Goal: Information Seeking & Learning: Learn about a topic

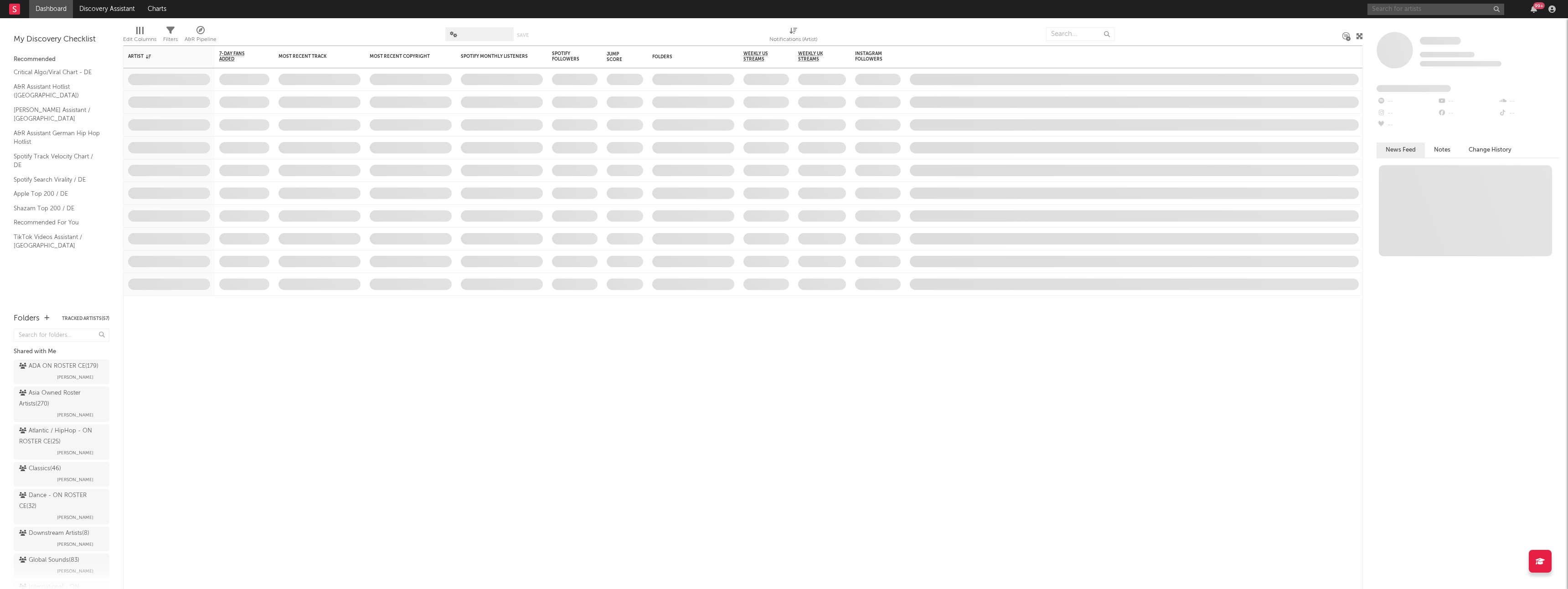
click at [1403, 13] on input "text" at bounding box center [1436, 9] width 137 height 11
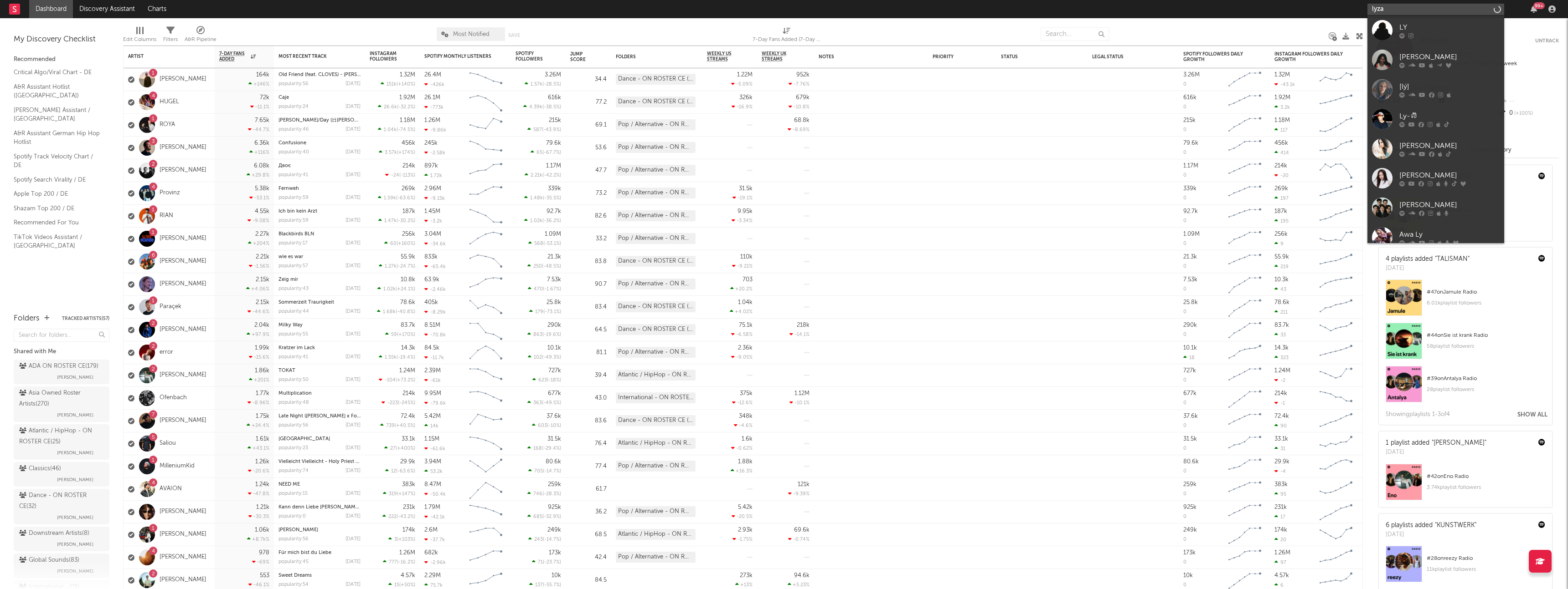
type input "lyza"
click at [1432, 26] on div "LYZA" at bounding box center [1449, 27] width 100 height 11
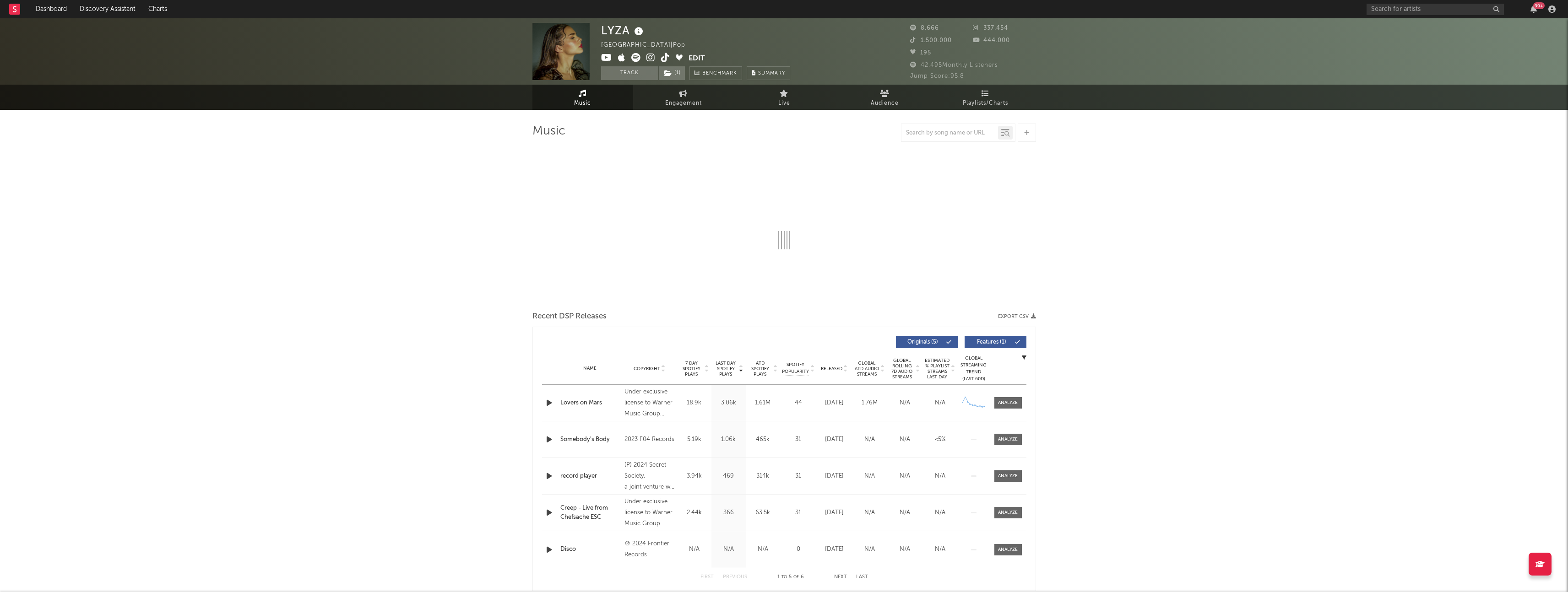
select select "6m"
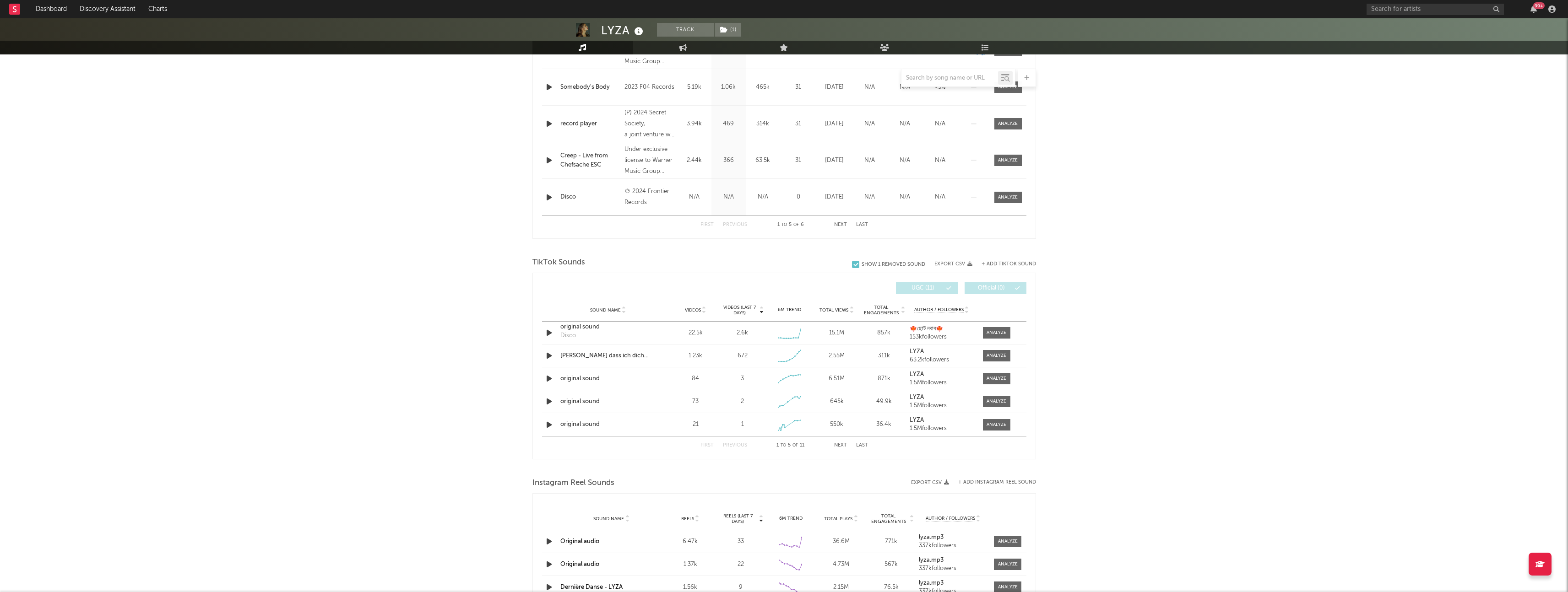
scroll to position [497, 0]
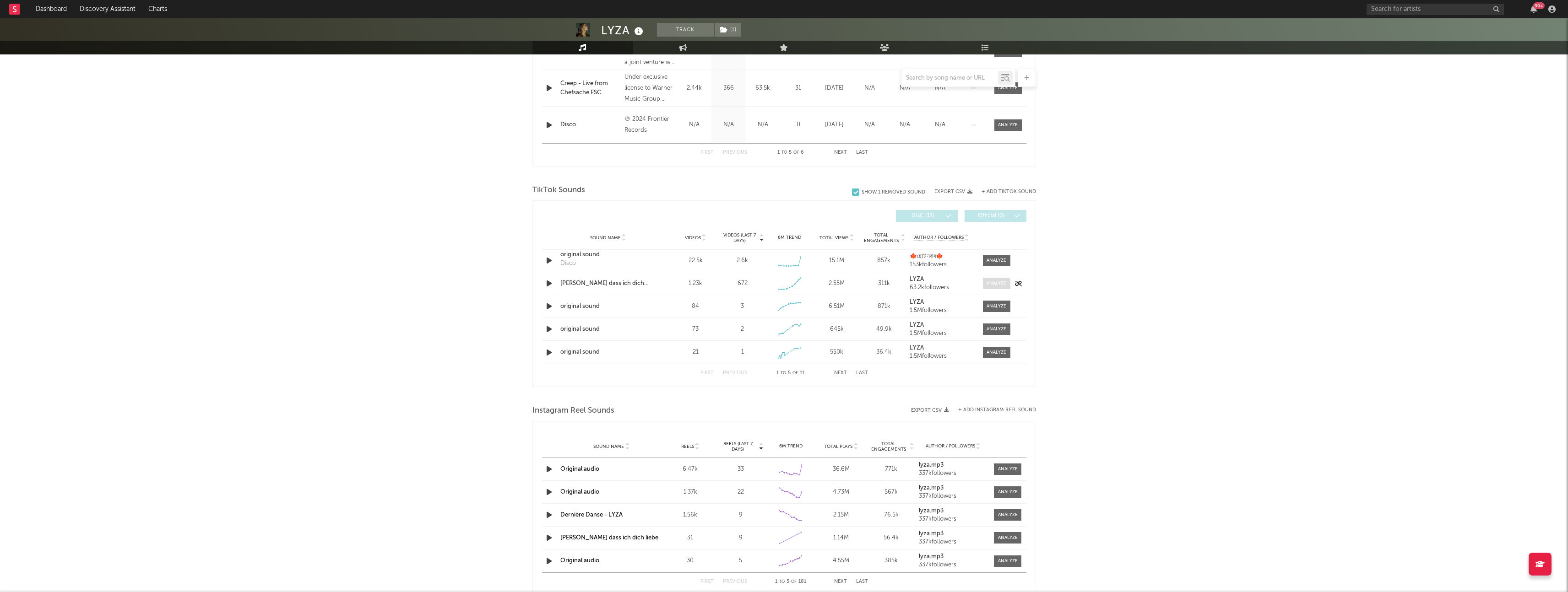
click at [993, 284] on div at bounding box center [996, 284] width 19 height 7
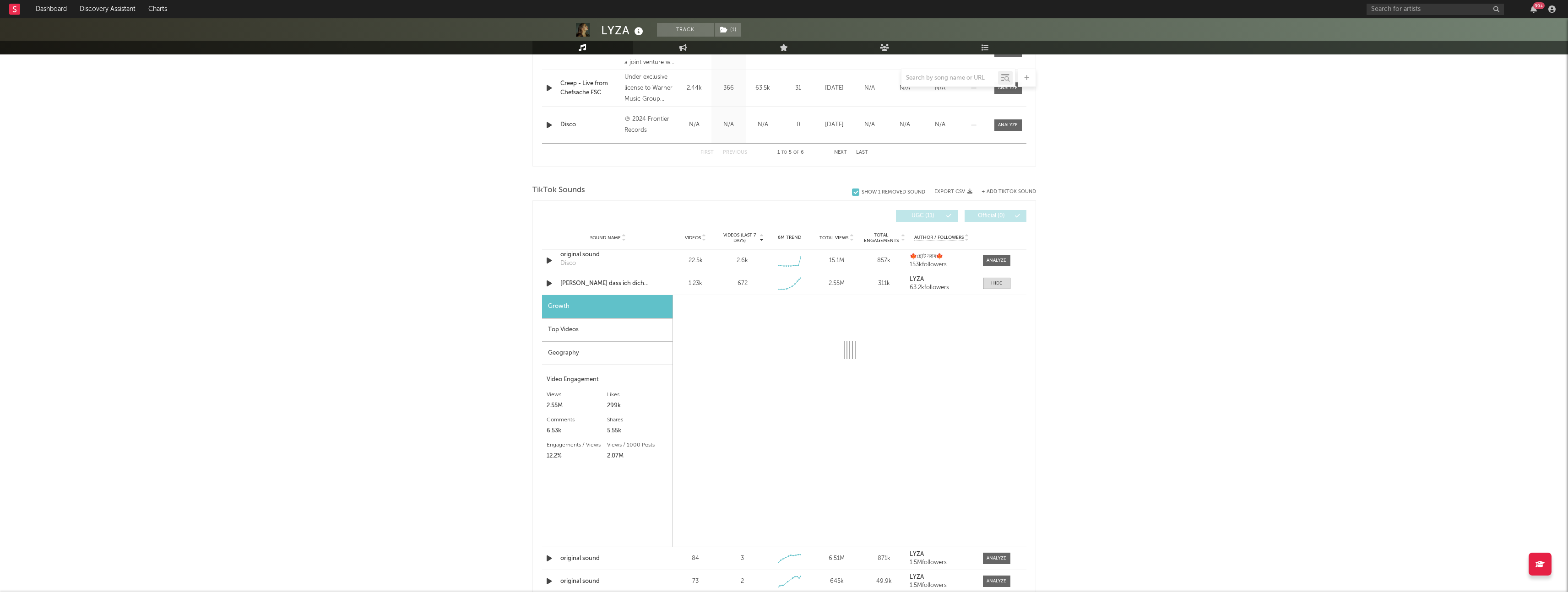
select select "1w"
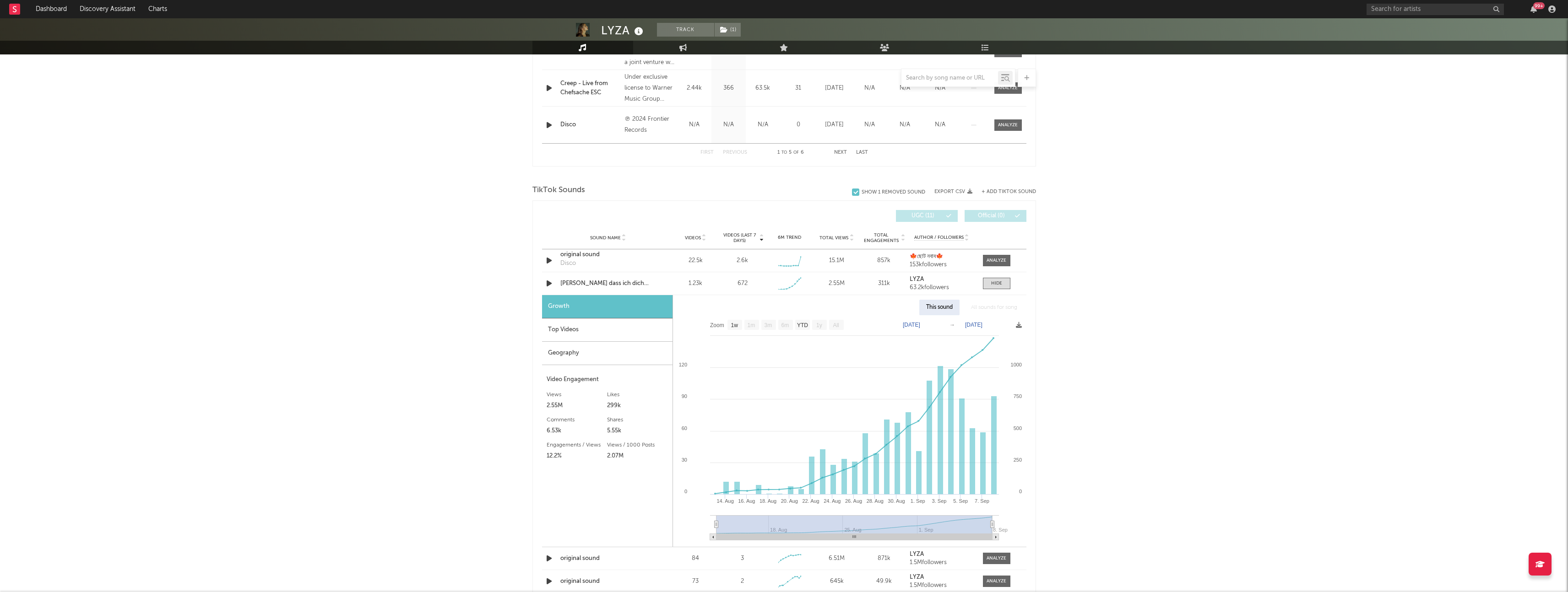
click at [1126, 329] on div "LYZA Track ( 1 ) [GEOGRAPHIC_DATA] | Pop Edit Track ( 1 ) Benchmark Summary 8.6…" at bounding box center [784, 338] width 1568 height 1635
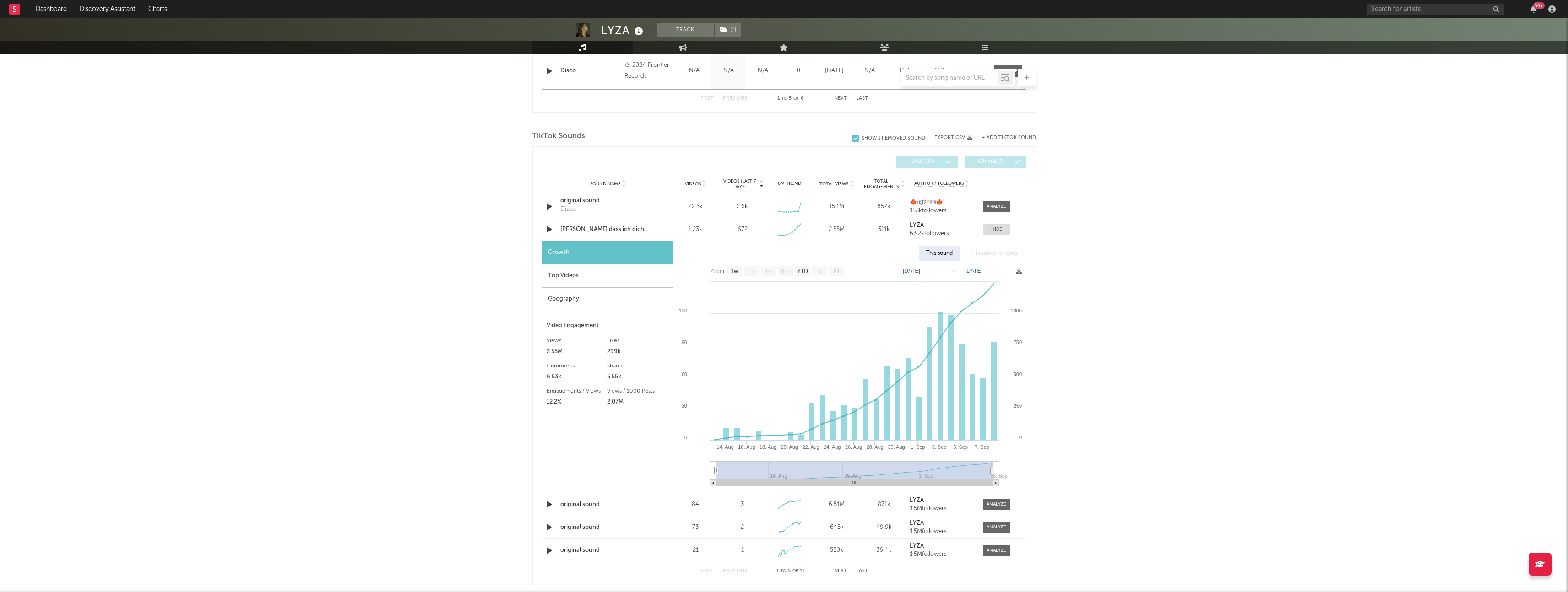
scroll to position [563, 0]
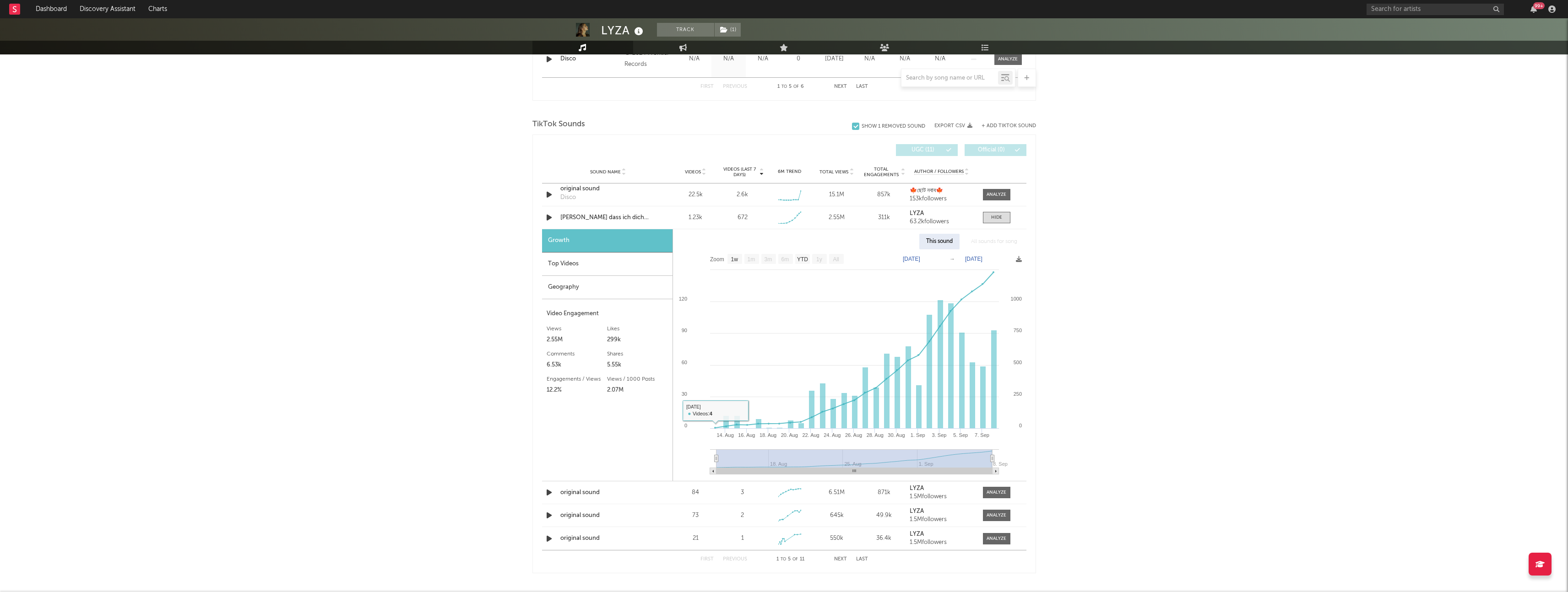
click at [613, 269] on div "Top Videos" at bounding box center [607, 264] width 130 height 24
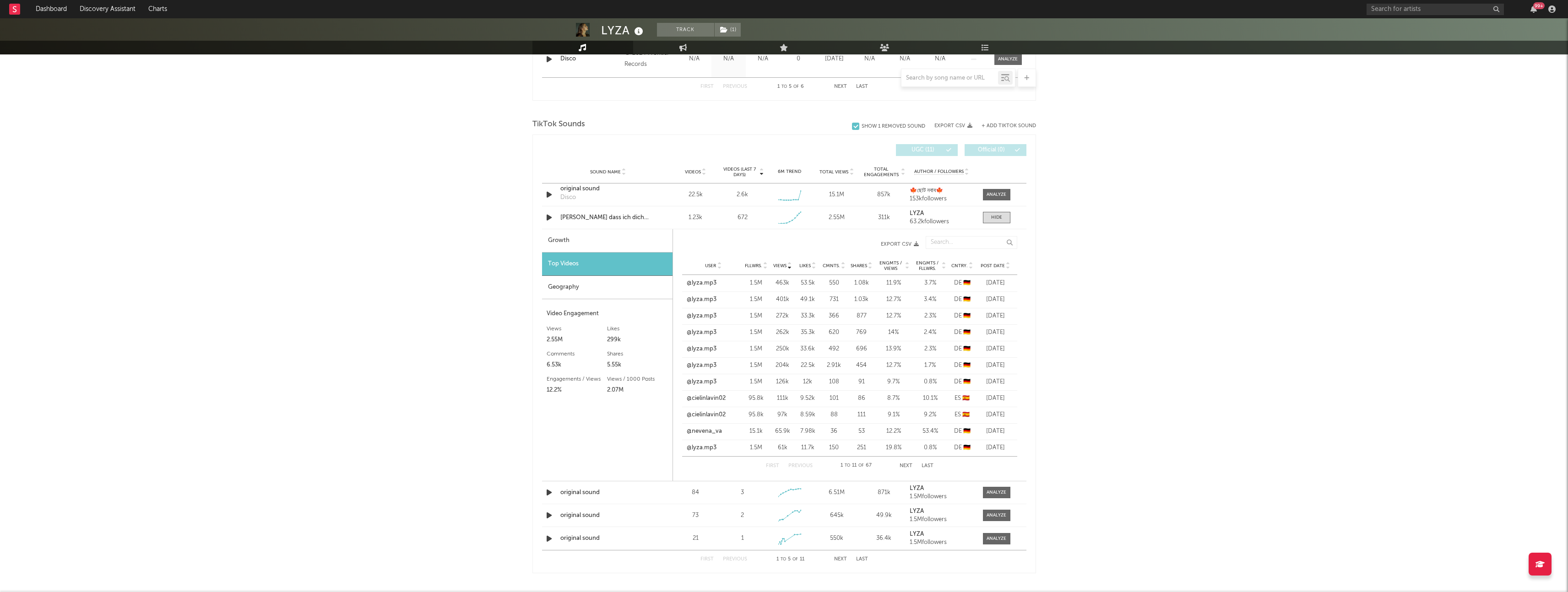
click at [609, 290] on div "Geography" at bounding box center [607, 287] width 130 height 24
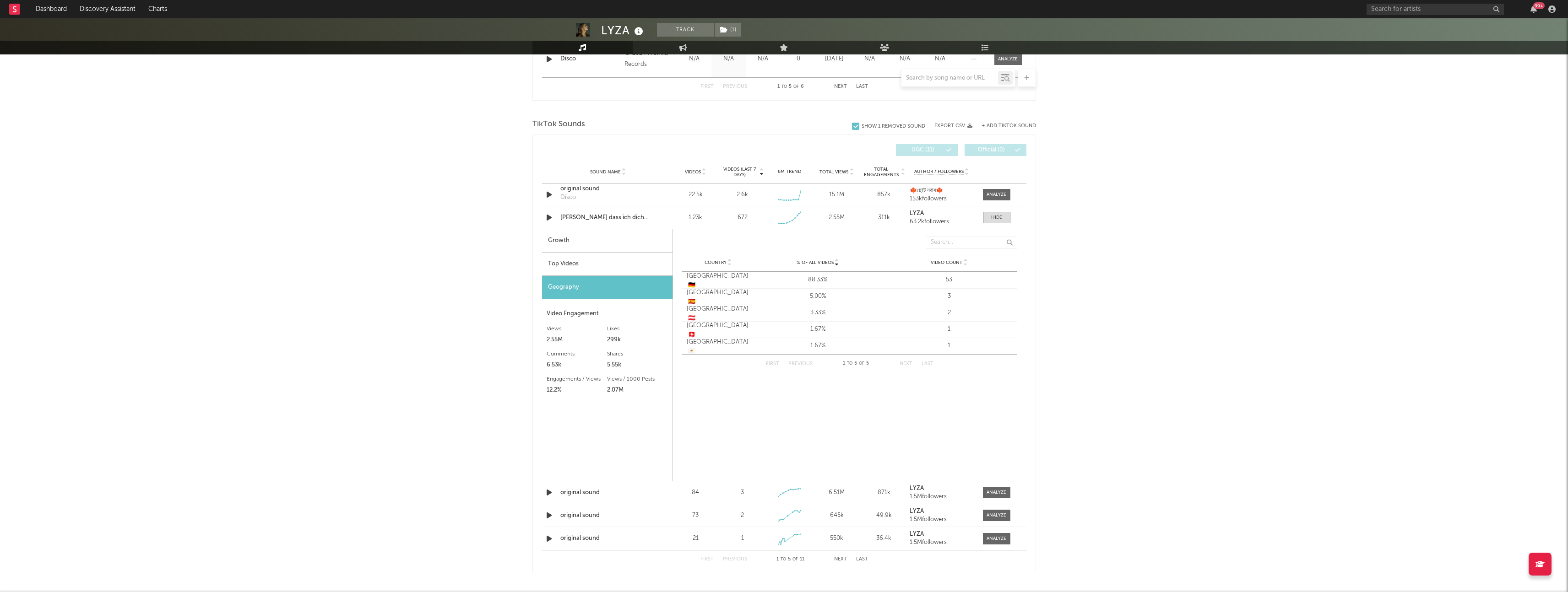
click at [589, 235] on div "Growth" at bounding box center [607, 240] width 130 height 24
select select "1w"
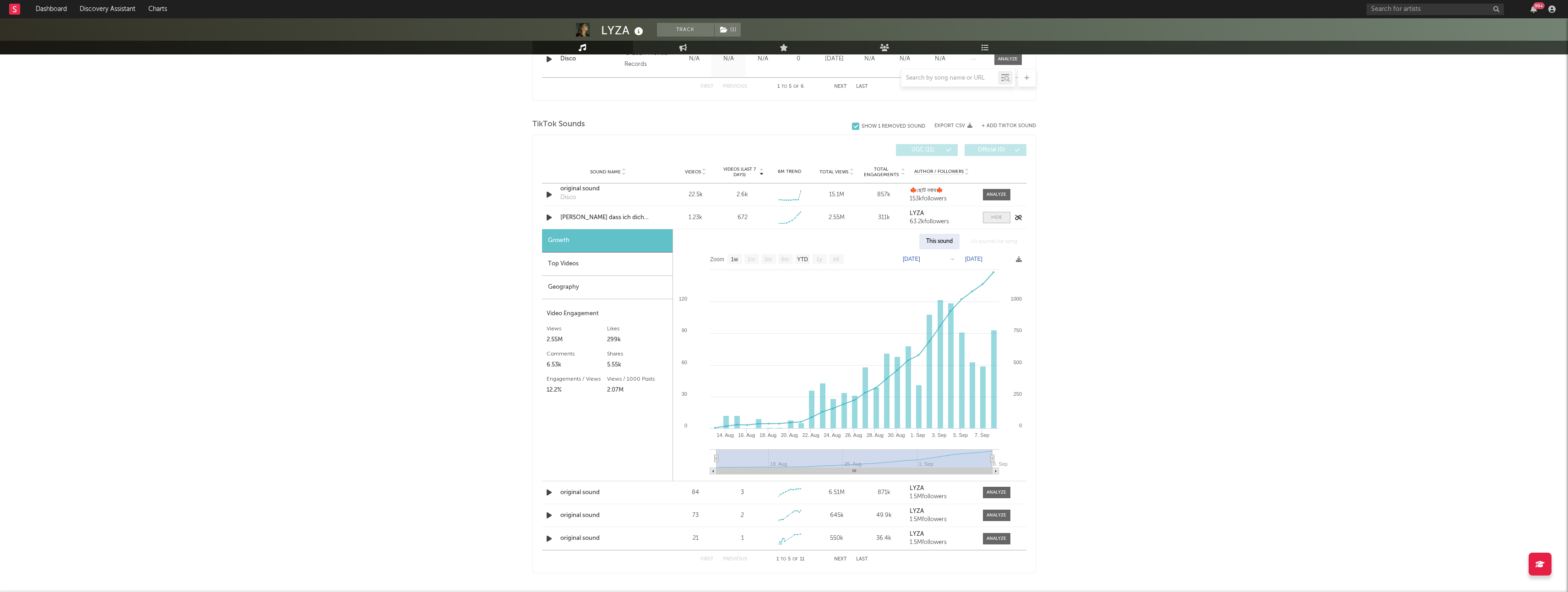
click at [994, 218] on div at bounding box center [996, 218] width 11 height 7
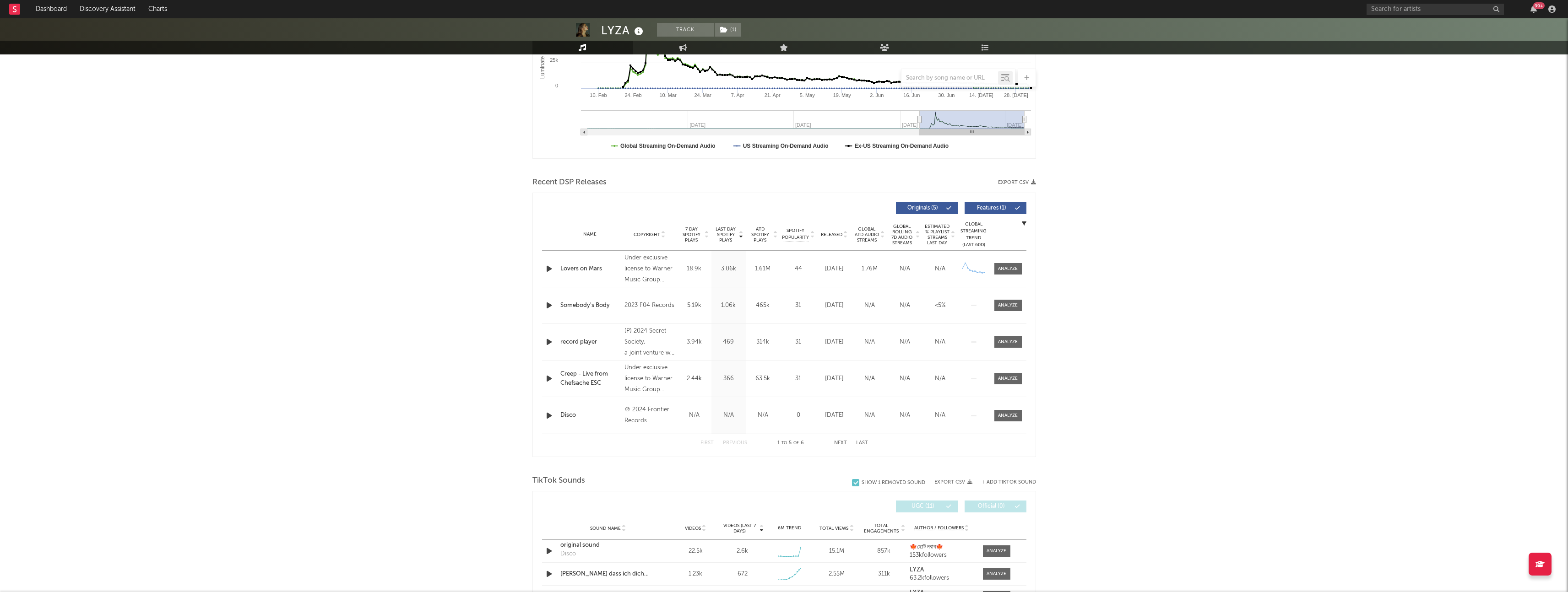
scroll to position [0, 0]
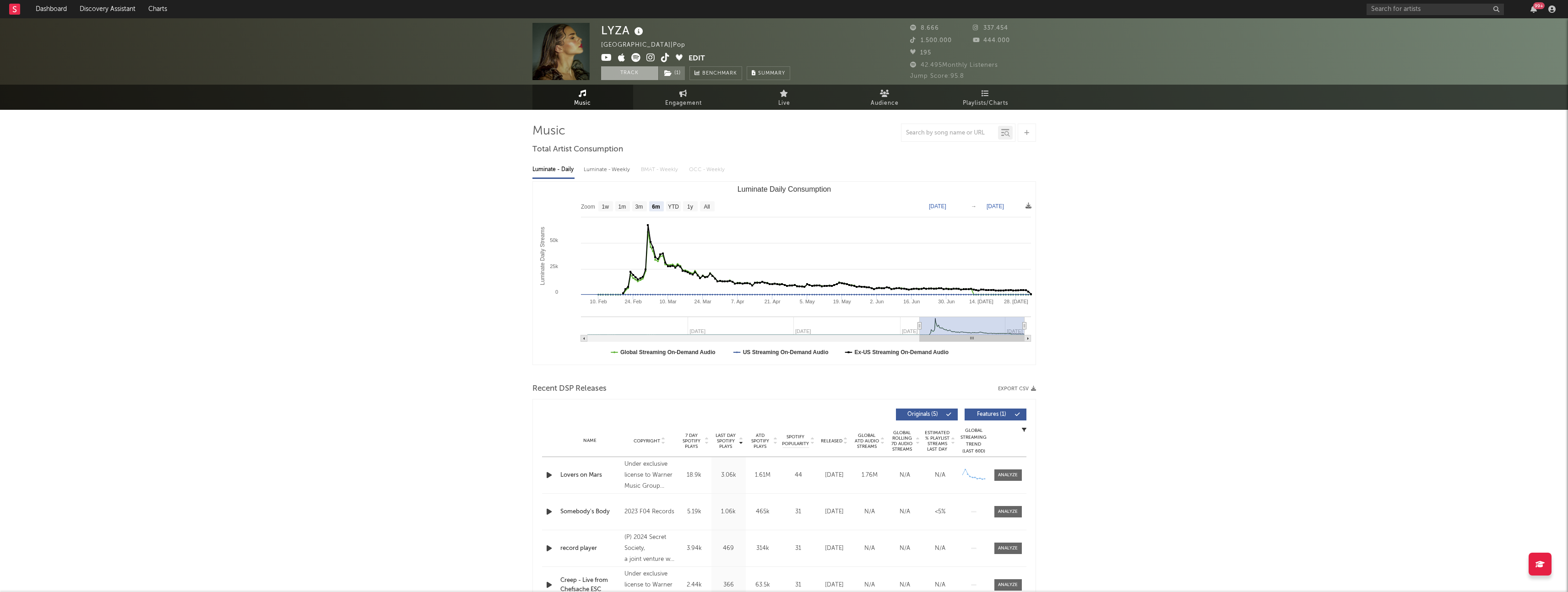
click at [620, 78] on button "Track" at bounding box center [629, 73] width 57 height 14
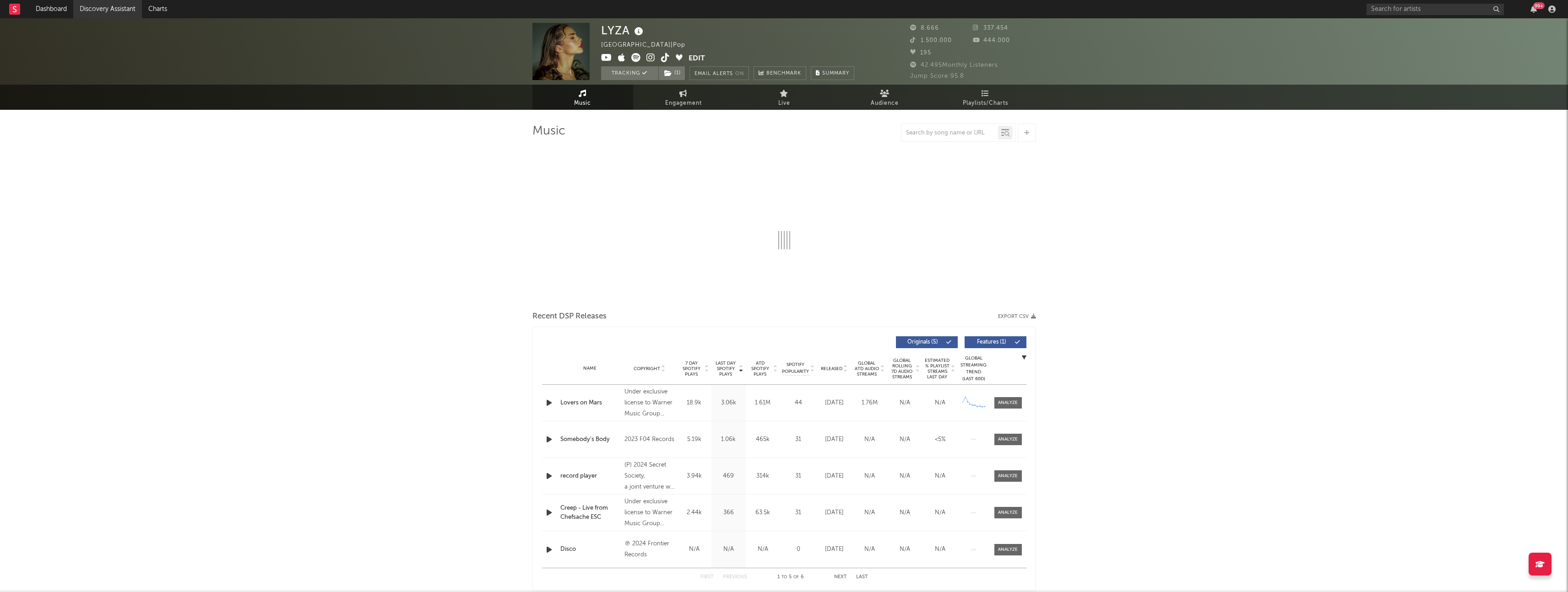
select select "6m"
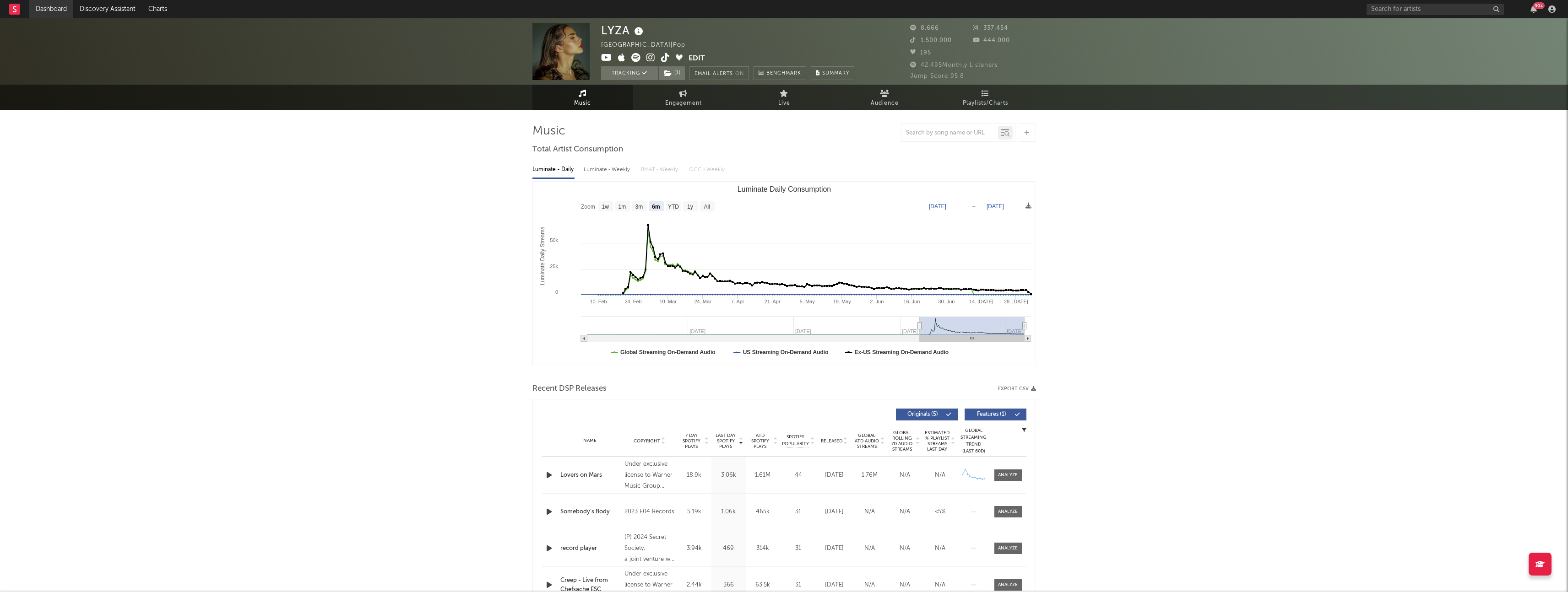
click at [48, 9] on link "Dashboard" at bounding box center [51, 9] width 44 height 18
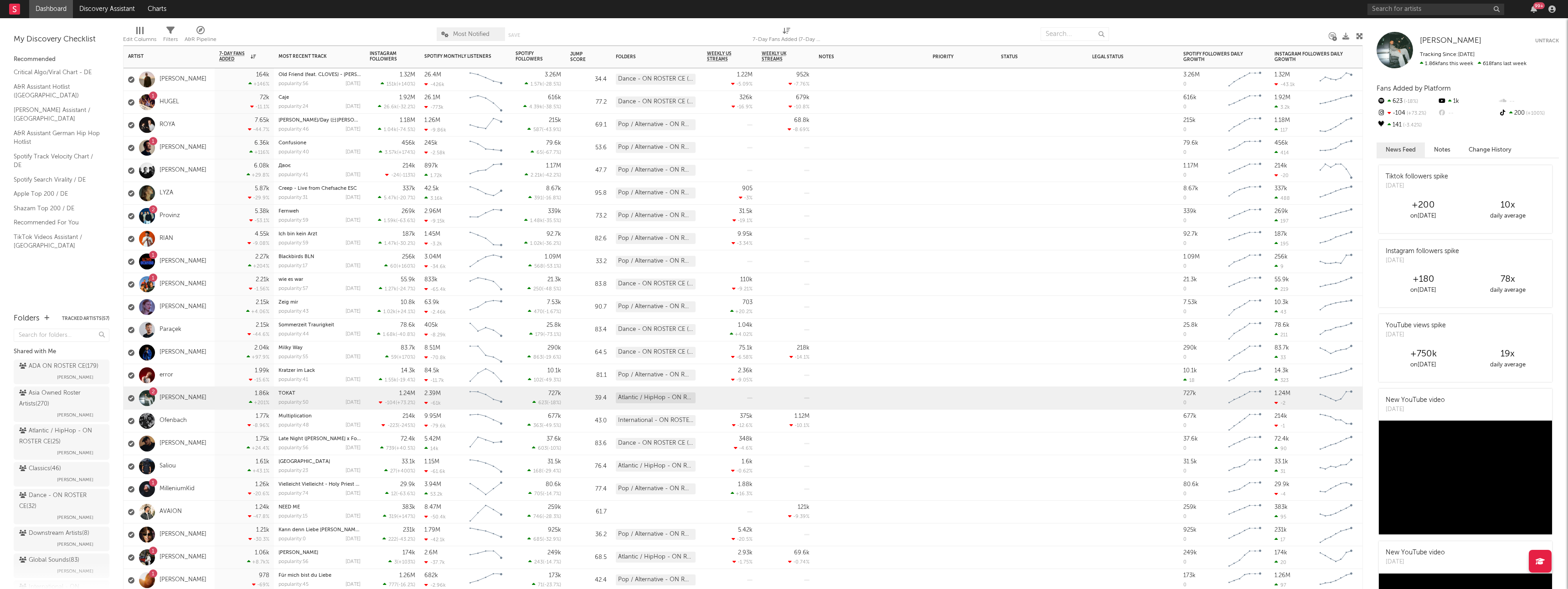
click at [237, 150] on div "6.36k +116 %" at bounding box center [244, 147] width 50 height 22
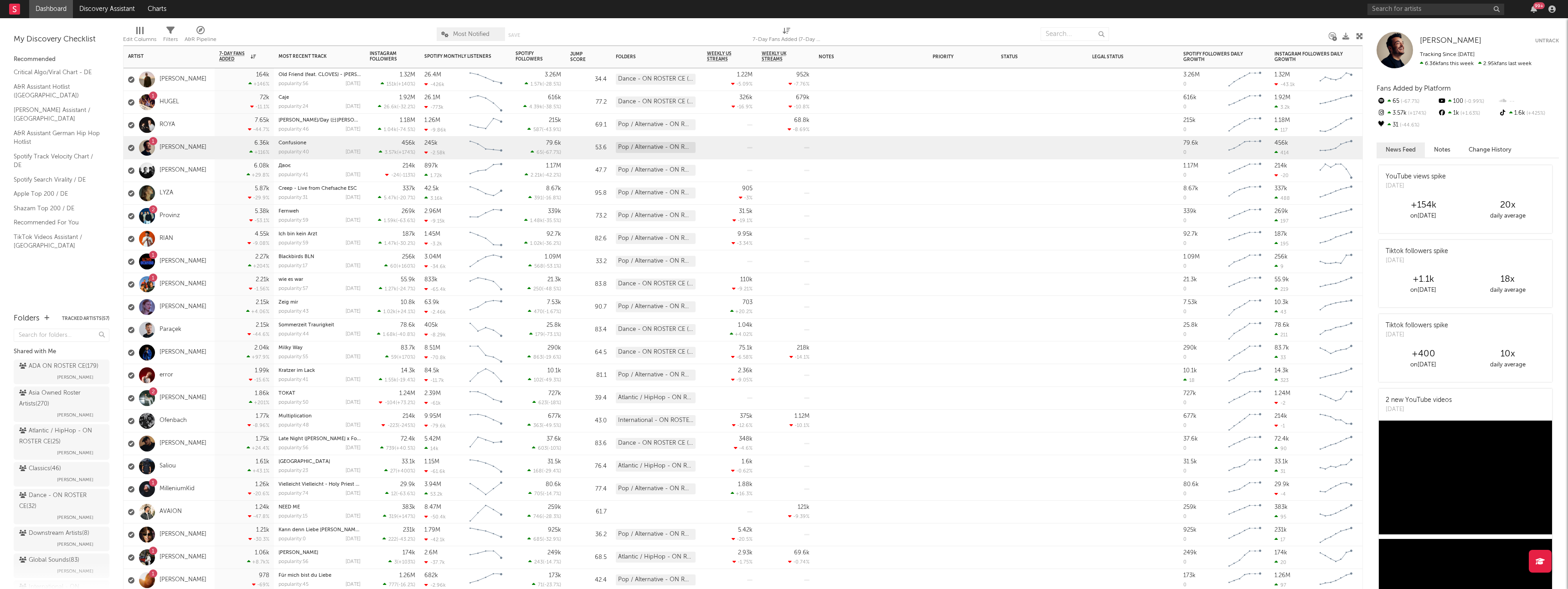
click at [203, 218] on div "2 Provinz" at bounding box center [169, 216] width 91 height 23
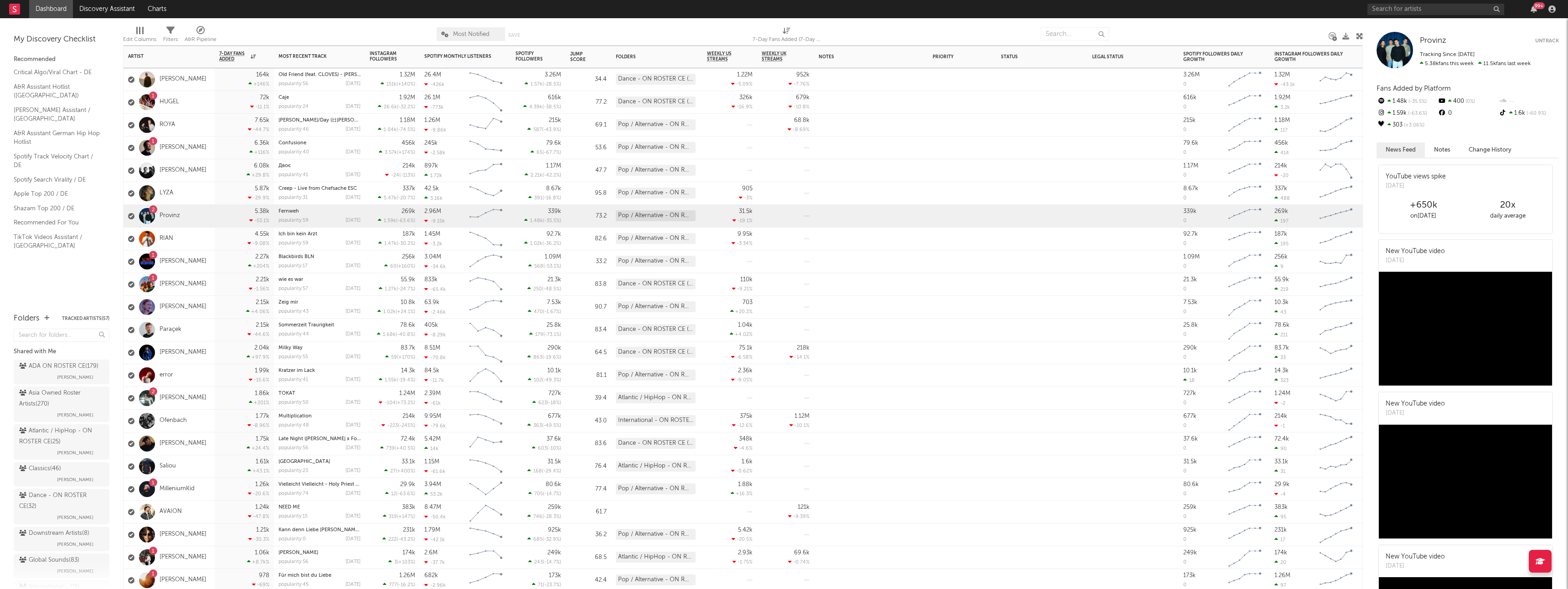
click at [236, 260] on div "2.27k +204 %" at bounding box center [244, 261] width 50 height 22
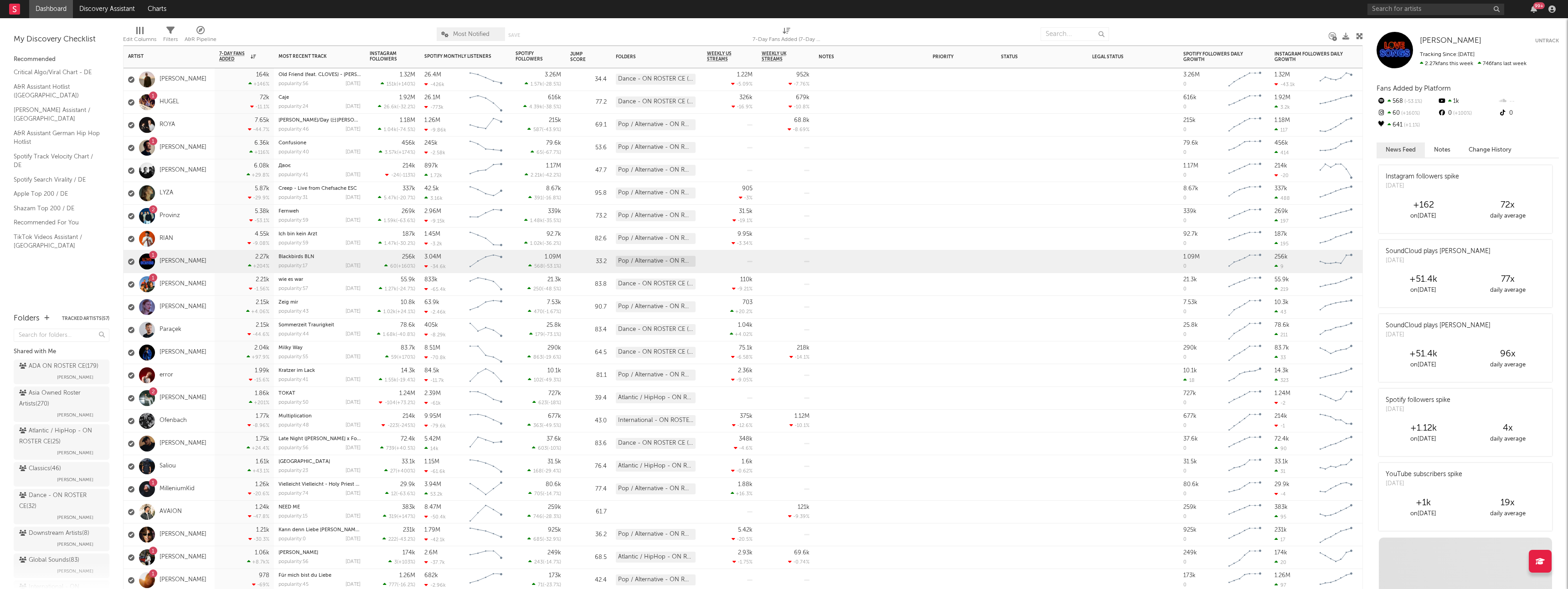
click at [232, 288] on div "2.21k -1.56 %" at bounding box center [244, 284] width 50 height 22
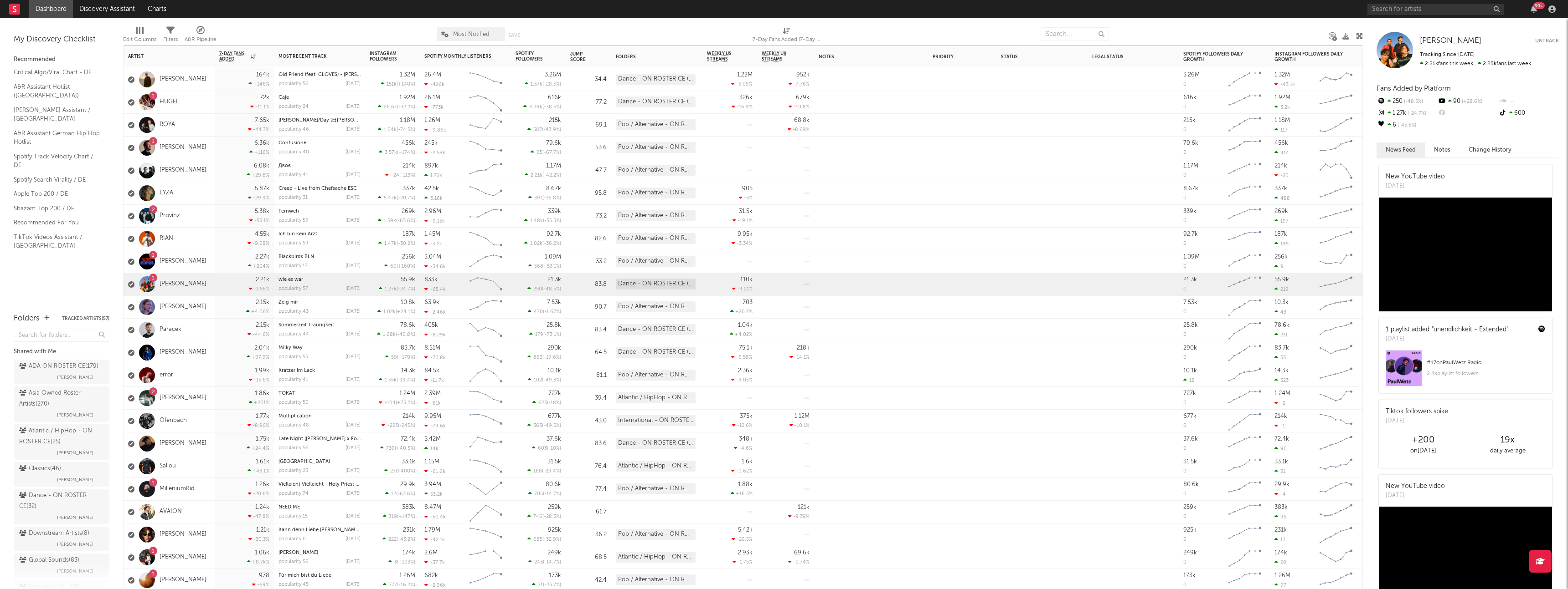
click at [210, 103] on div "1 HUGEL" at bounding box center [169, 103] width 91 height 23
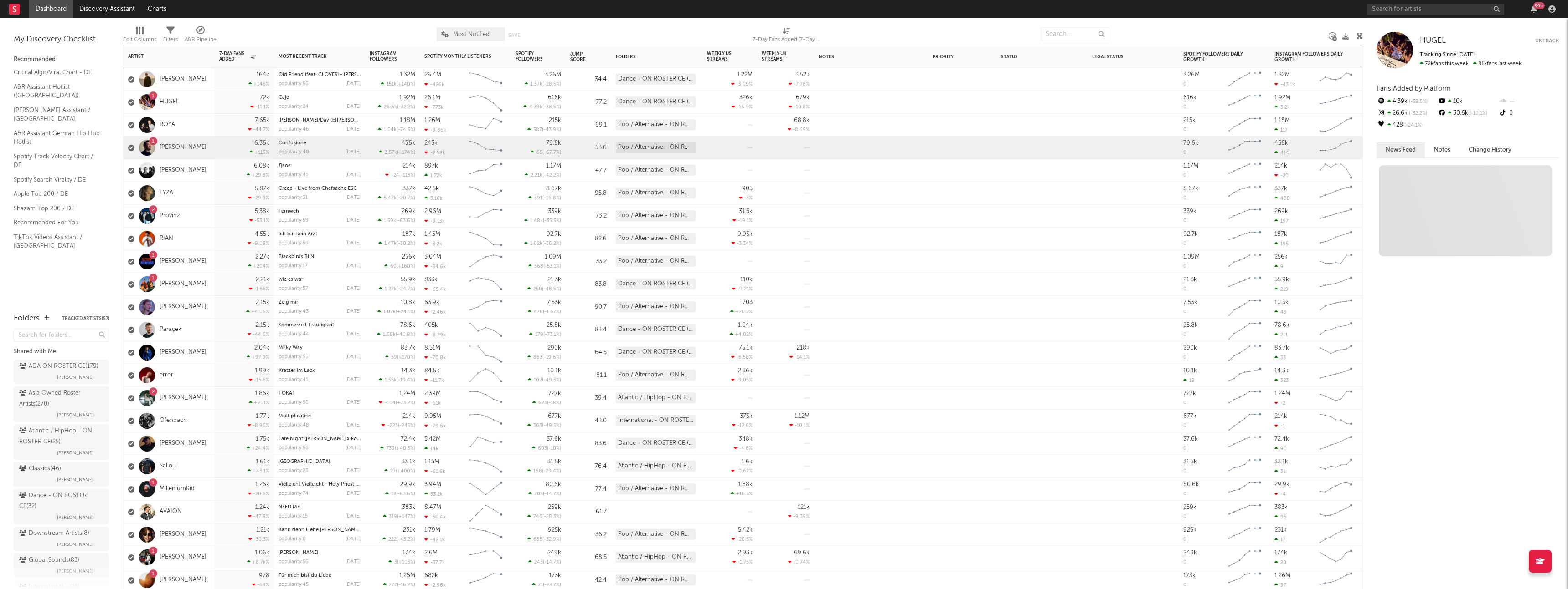
click at [228, 155] on div "6.36k +116 %" at bounding box center [244, 147] width 50 height 22
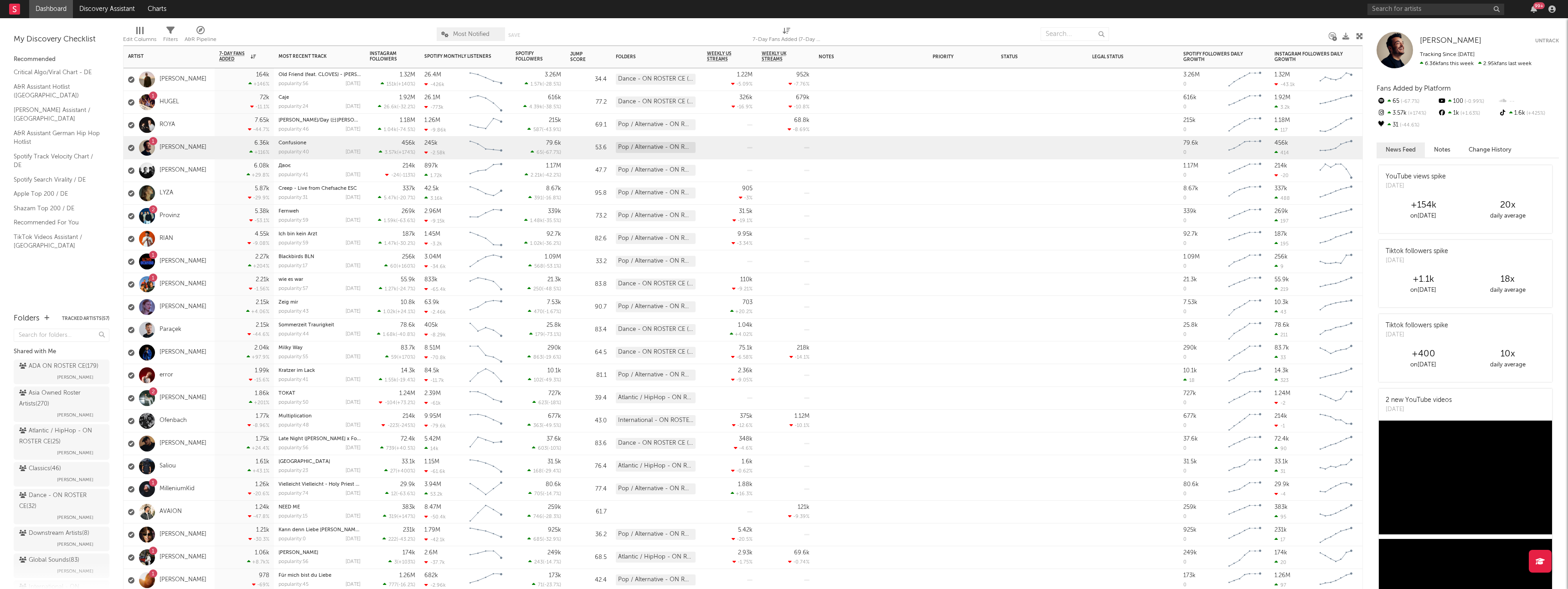
click at [190, 395] on div "2 Eno" at bounding box center [169, 399] width 91 height 23
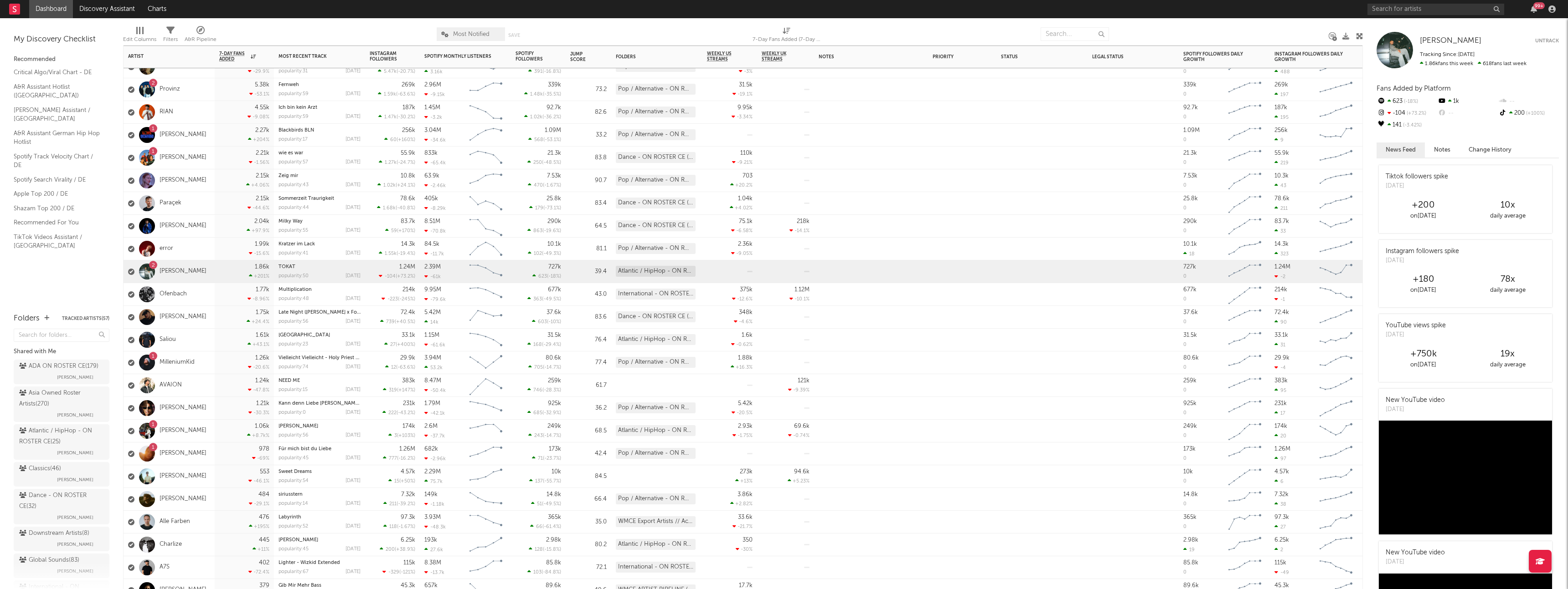
click at [210, 365] on div "1 MilleniumKid" at bounding box center [169, 363] width 91 height 23
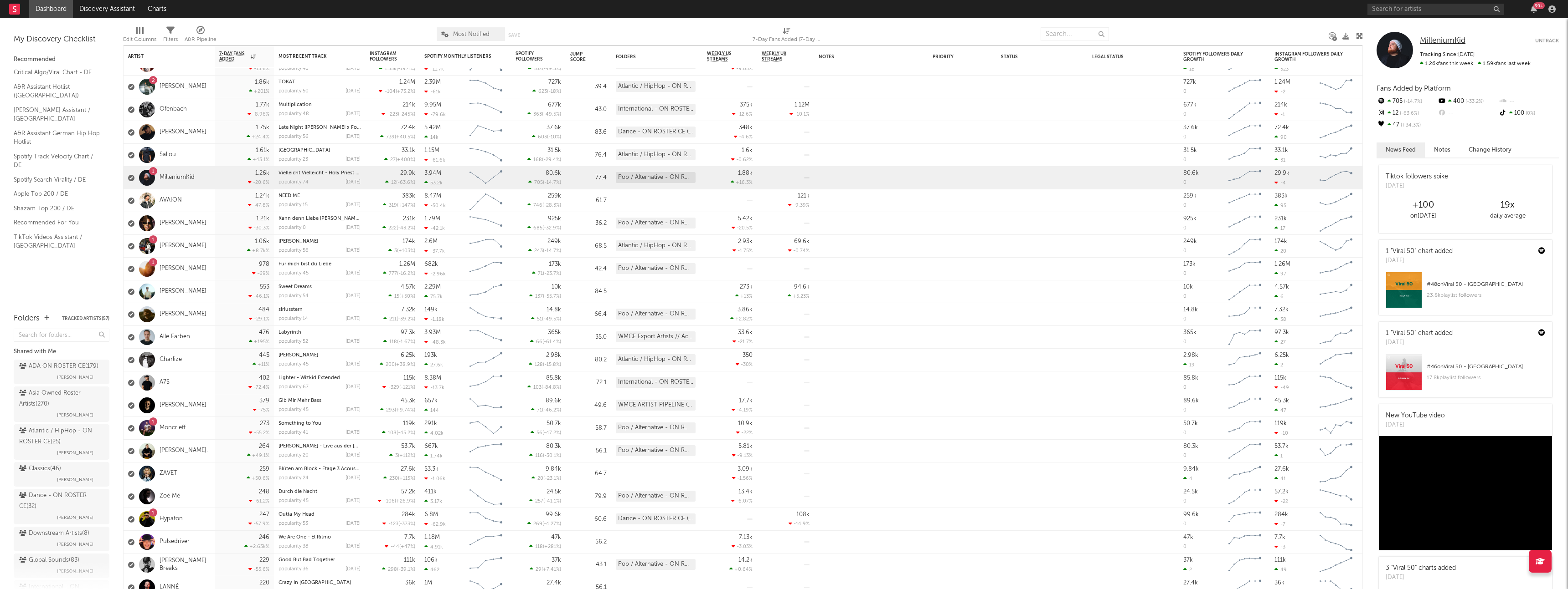
click at [1456, 39] on span "MilleniumKid" at bounding box center [1443, 40] width 46 height 8
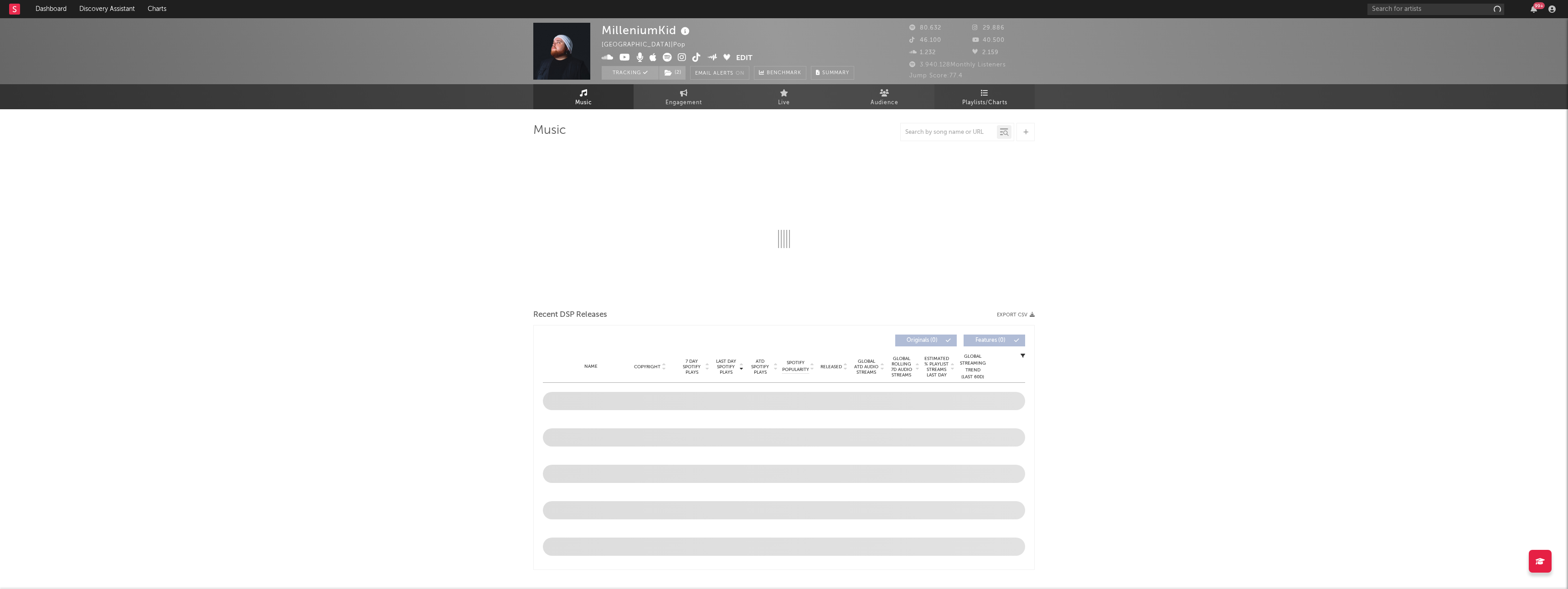
select select "6m"
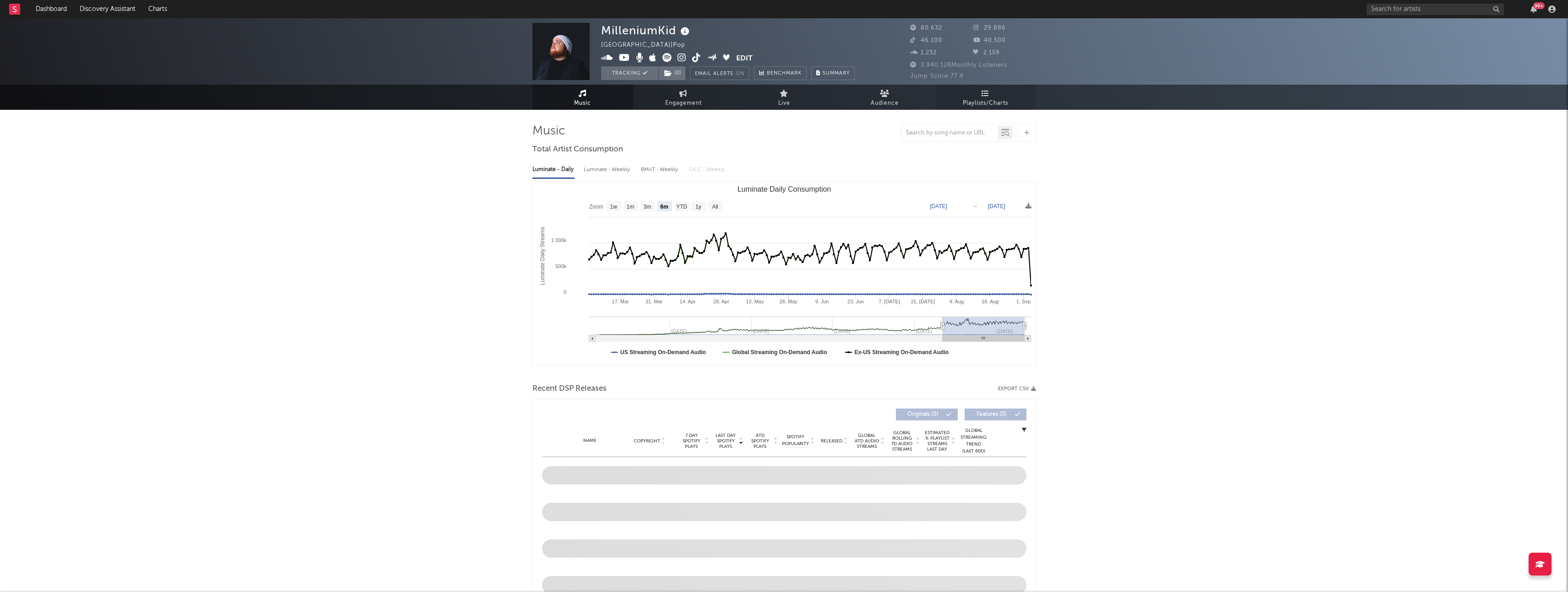
select select "6m"
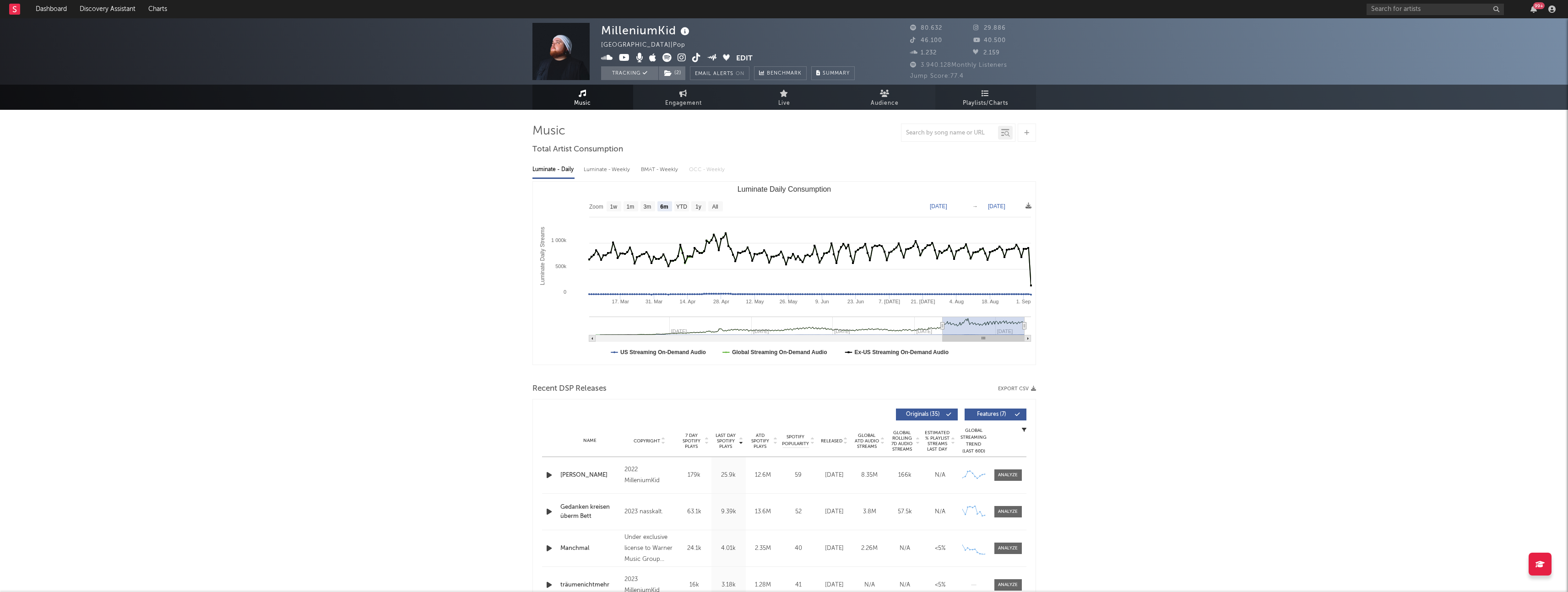
click at [996, 95] on link "Playlists/Charts" at bounding box center [986, 97] width 100 height 26
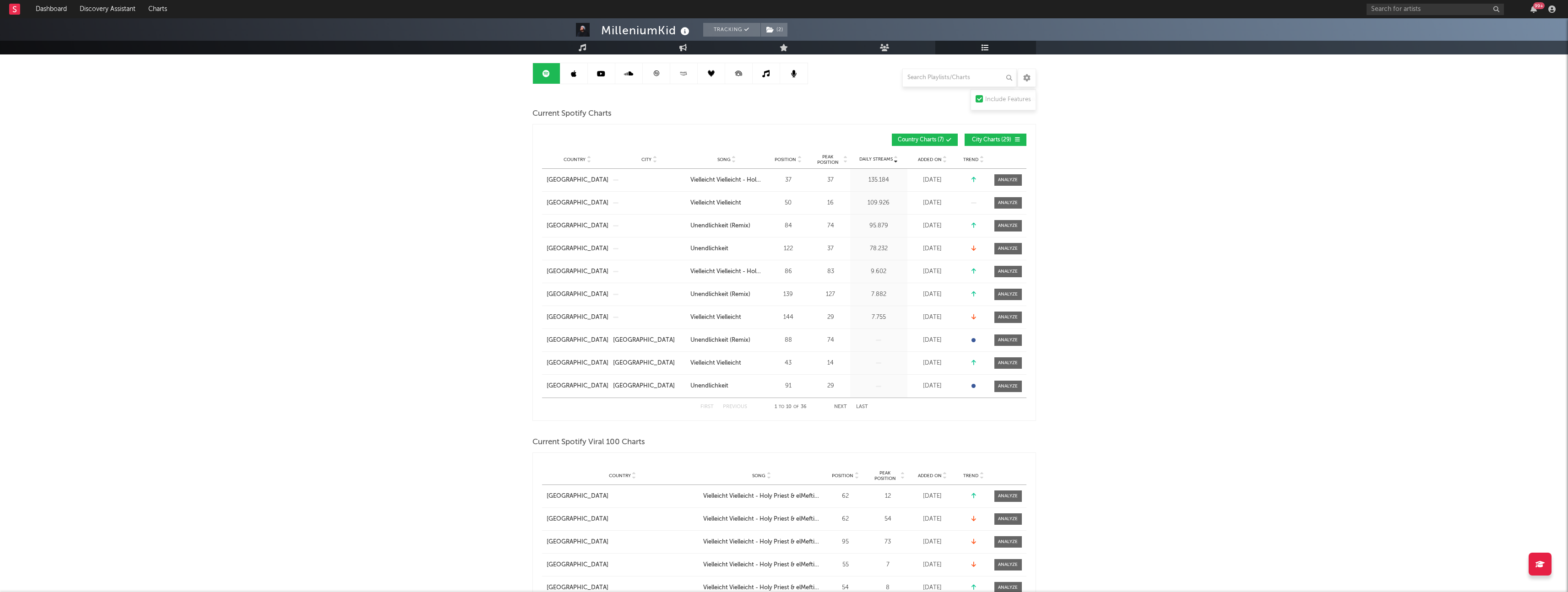
scroll to position [86, 0]
click at [990, 142] on span "City Charts ( 29 )" at bounding box center [992, 139] width 42 height 5
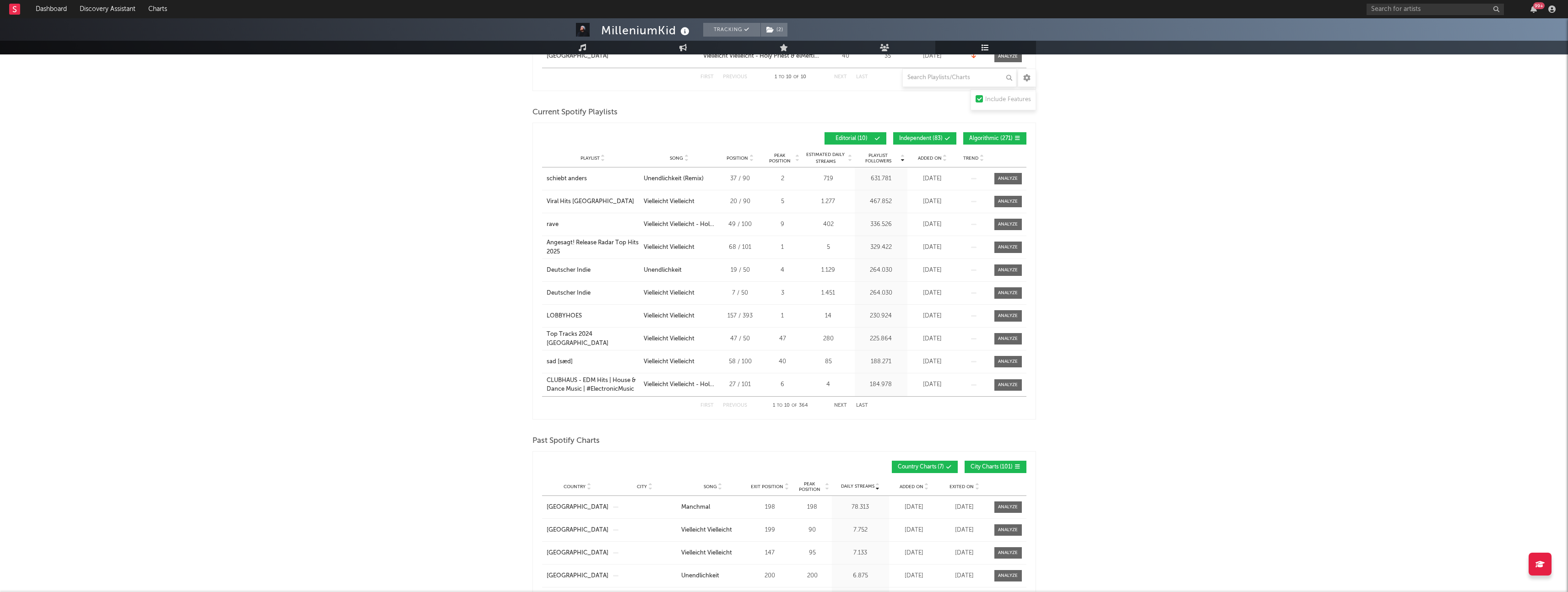
scroll to position [259, 0]
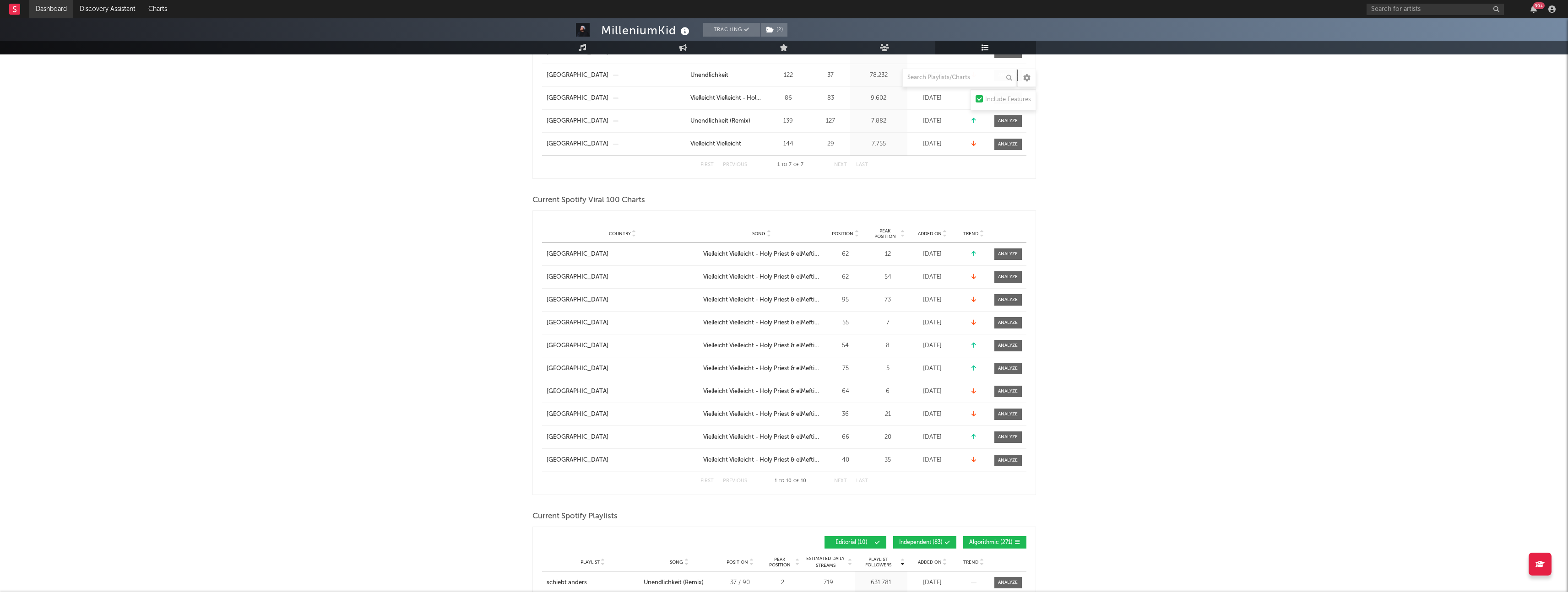
click at [55, 15] on link "Dashboard" at bounding box center [51, 9] width 44 height 18
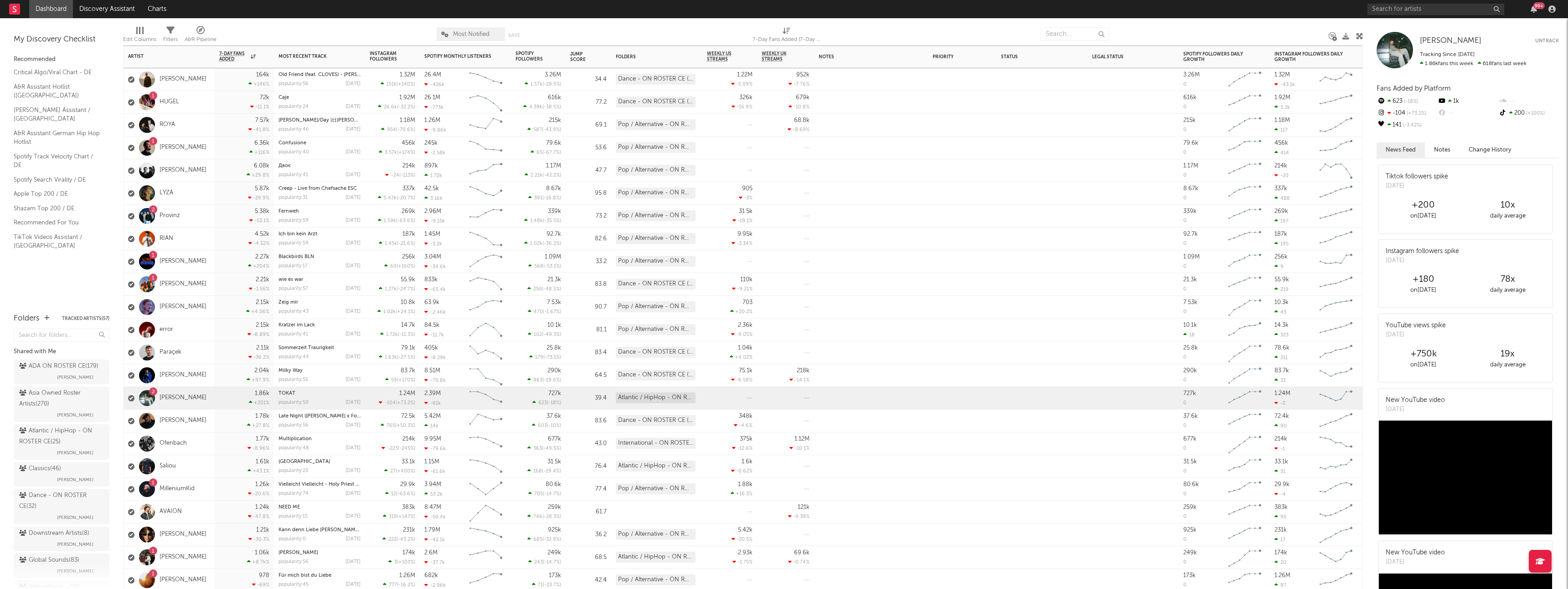
click at [212, 212] on div "2 Provinz" at bounding box center [169, 216] width 91 height 23
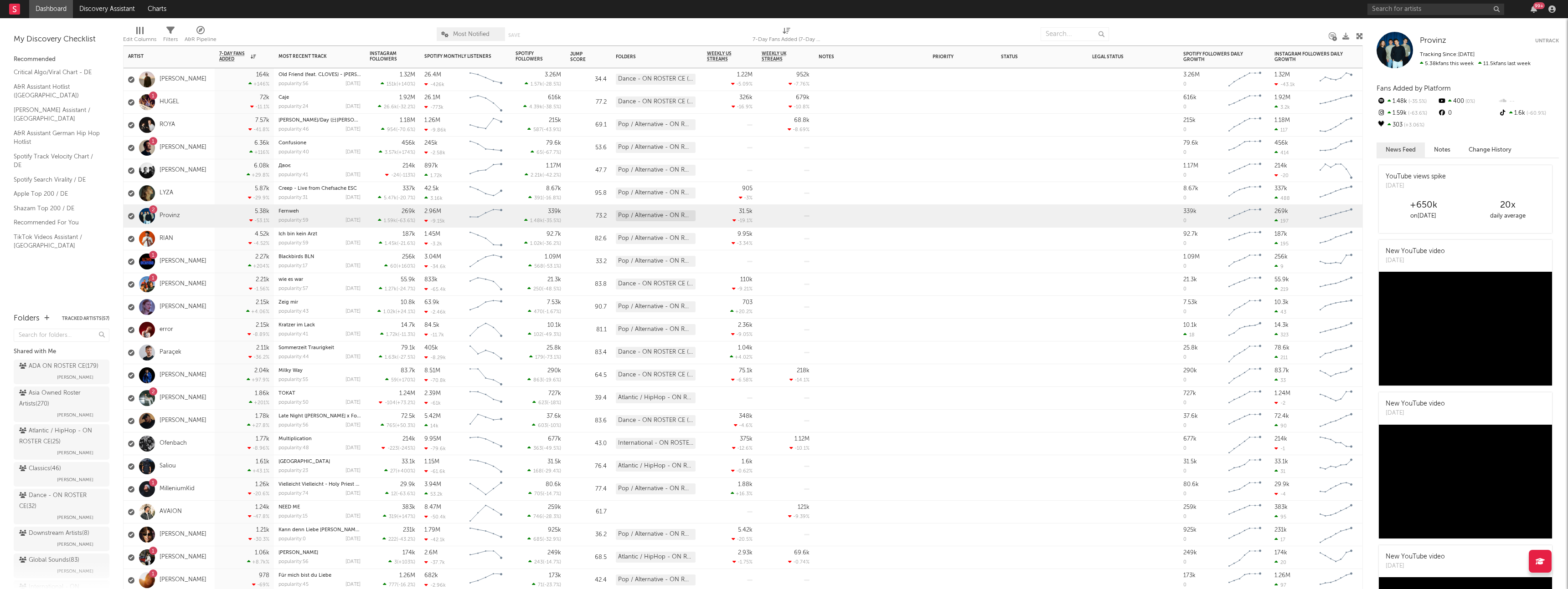
click at [210, 280] on div "1 [PERSON_NAME]" at bounding box center [169, 285] width 91 height 23
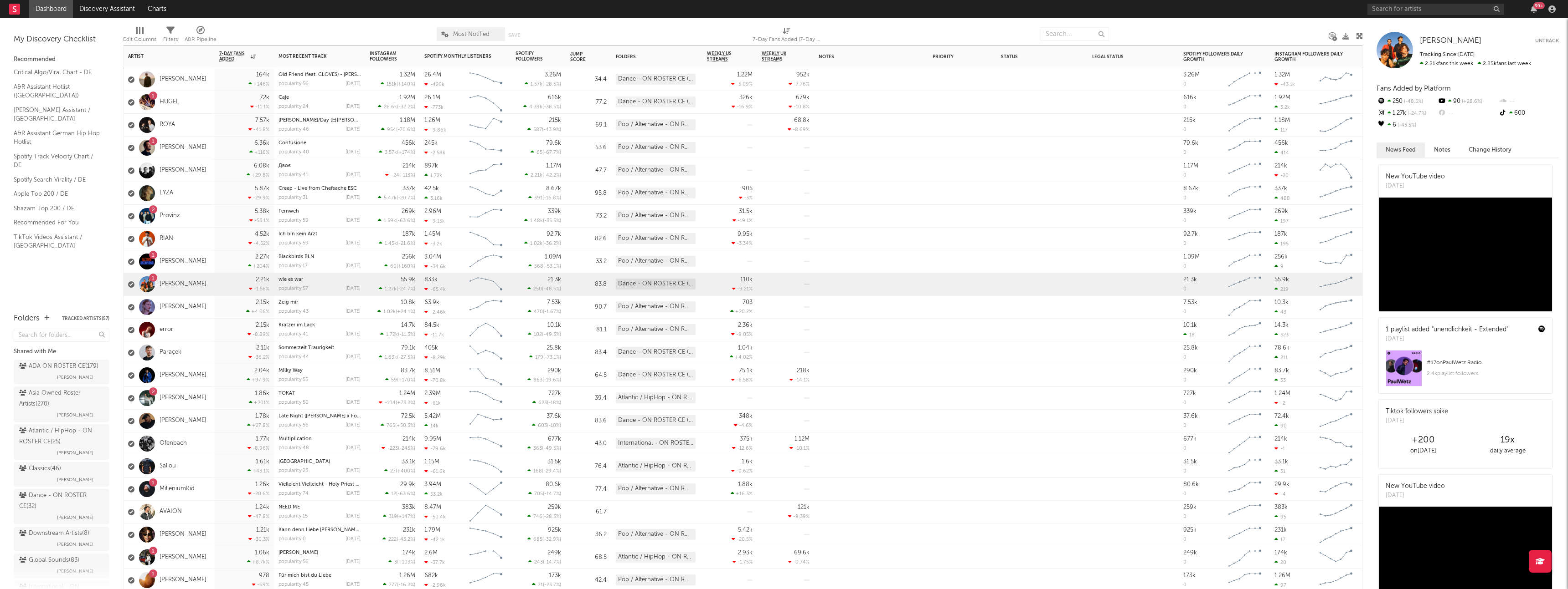
click at [217, 397] on div "1.86k +201 %" at bounding box center [245, 399] width 60 height 23
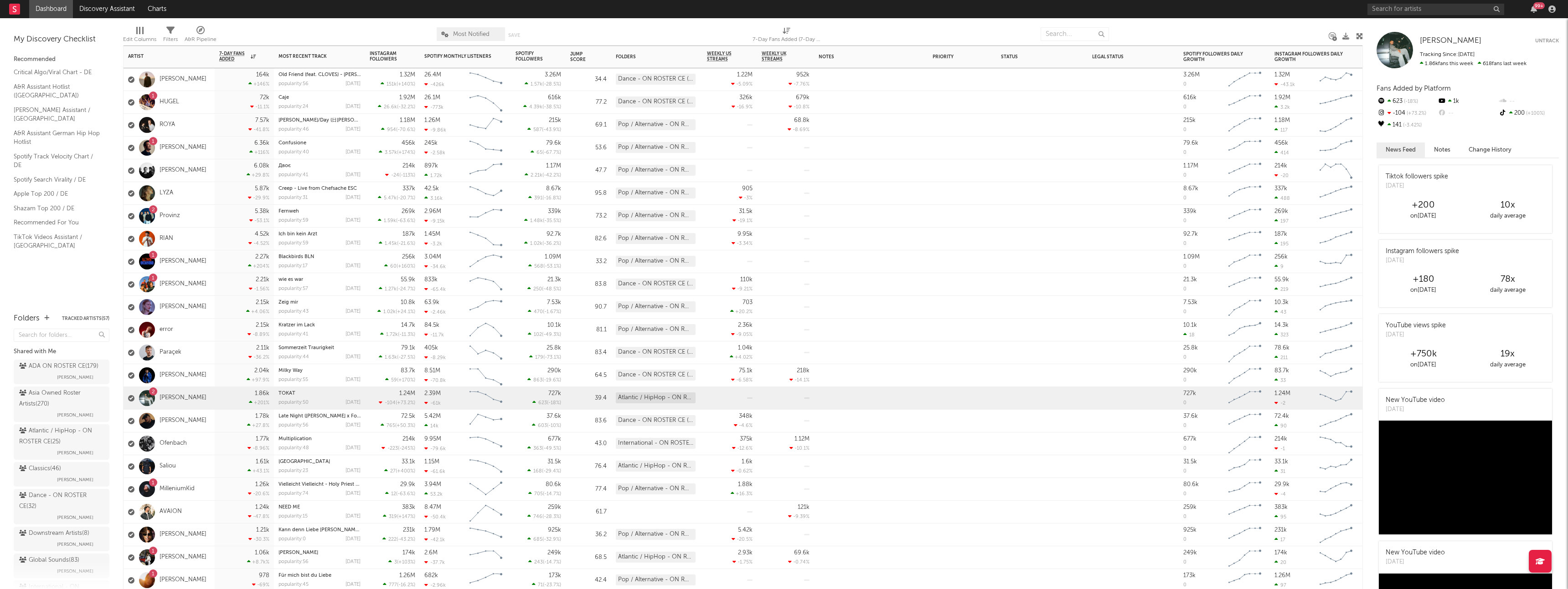
click at [228, 487] on div "1.26k -20.6 %" at bounding box center [244, 489] width 50 height 22
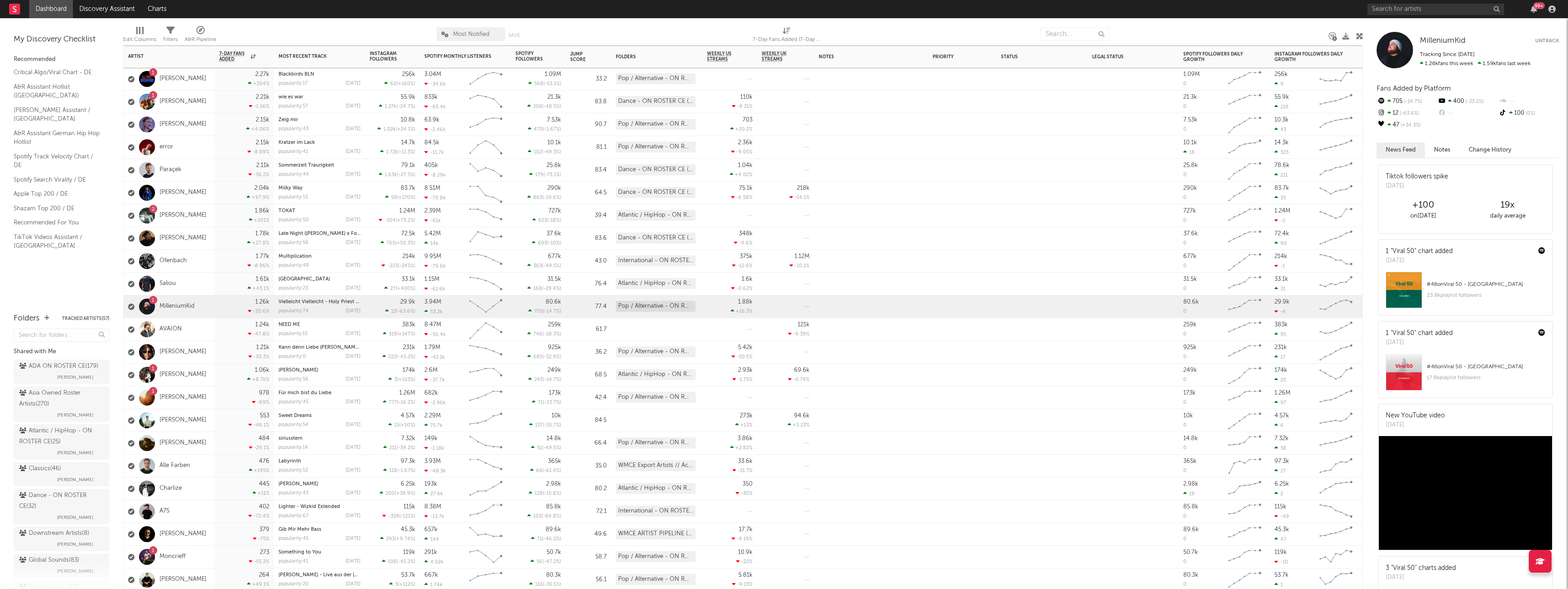
click at [225, 391] on div "978 -69 %" at bounding box center [244, 397] width 50 height 22
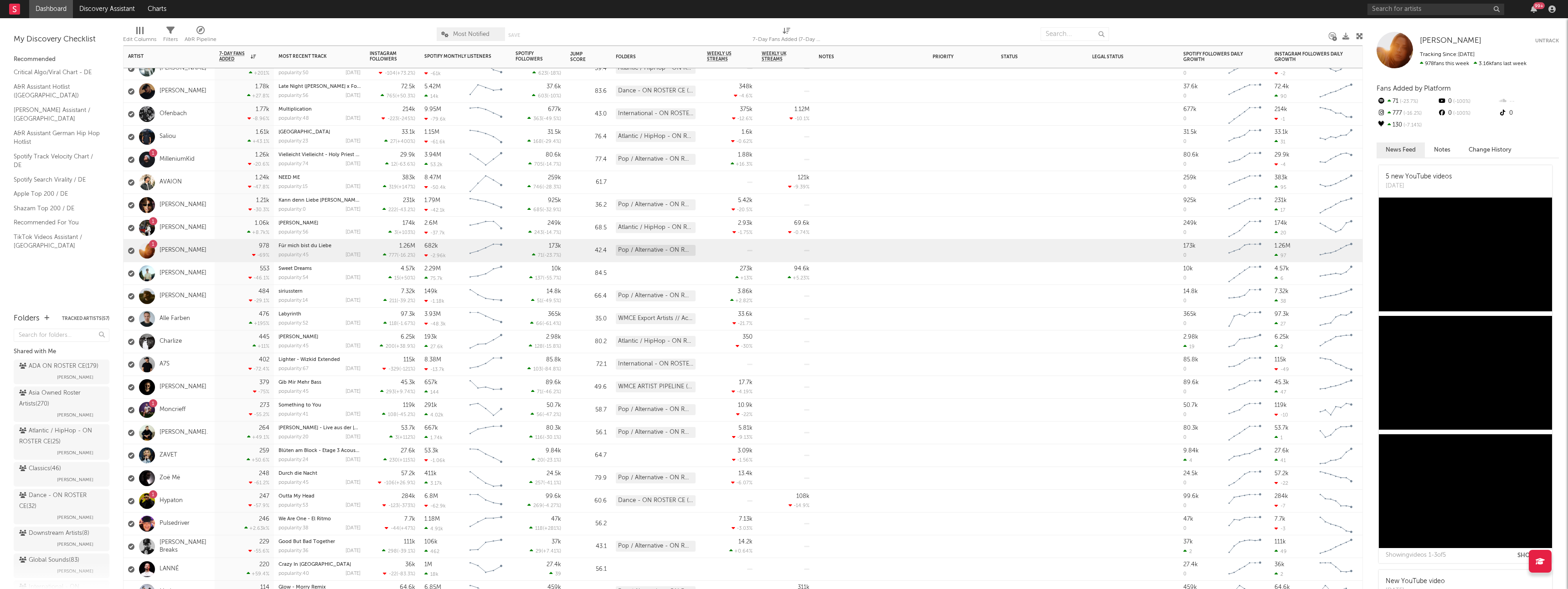
click at [225, 412] on div "273 -55.2 %" at bounding box center [244, 409] width 50 height 22
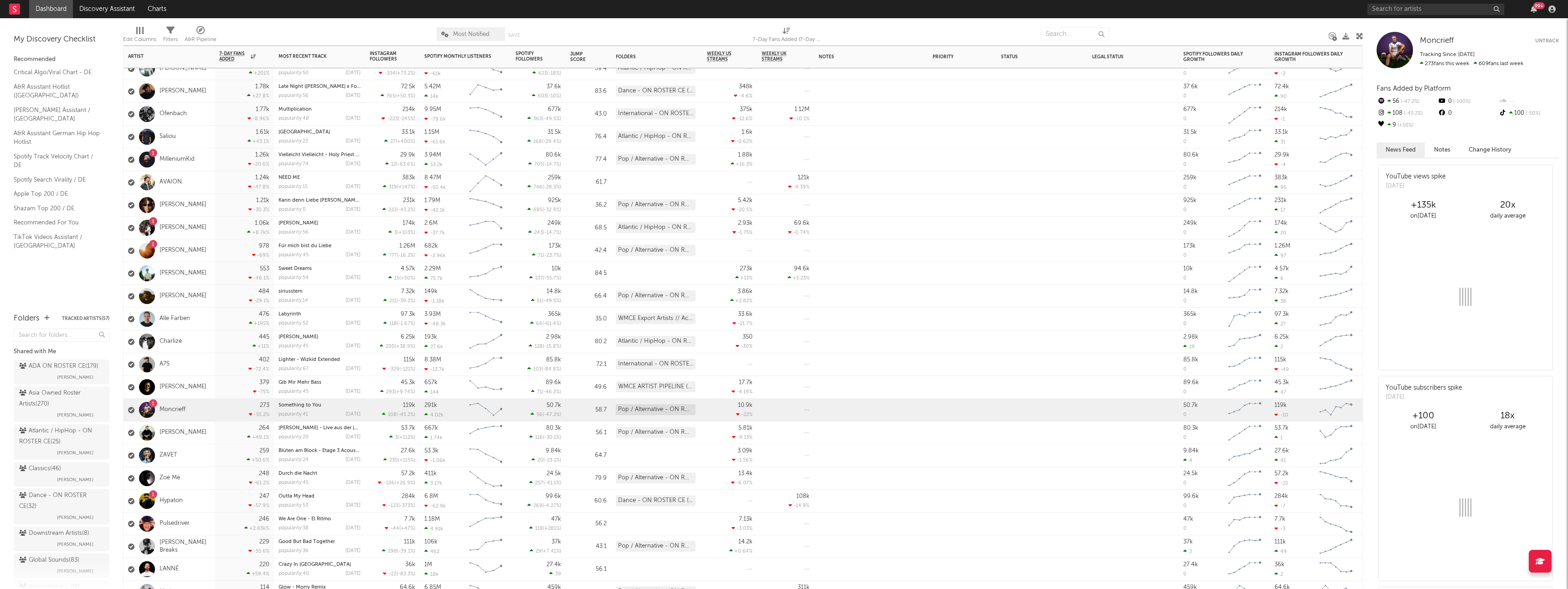
click at [219, 512] on div "247 -57.9 %" at bounding box center [244, 500] width 50 height 22
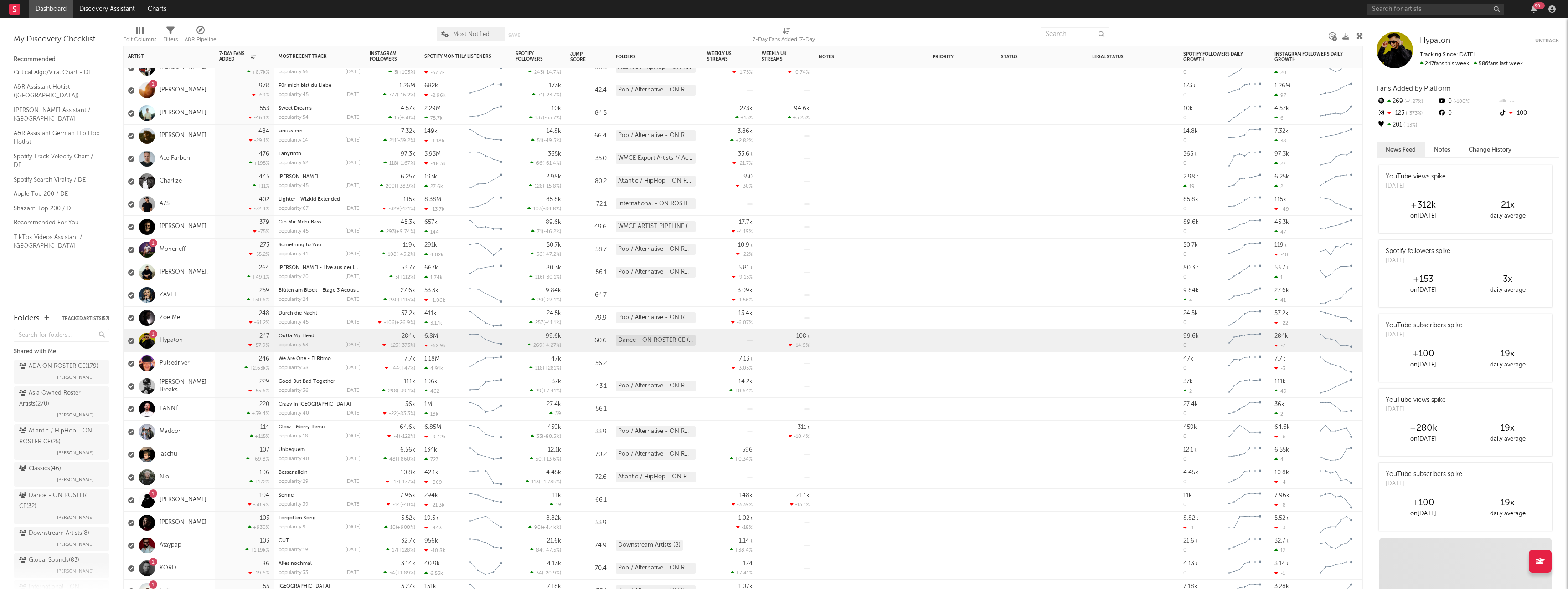
click at [219, 495] on div "104 -50.9 %" at bounding box center [244, 500] width 50 height 22
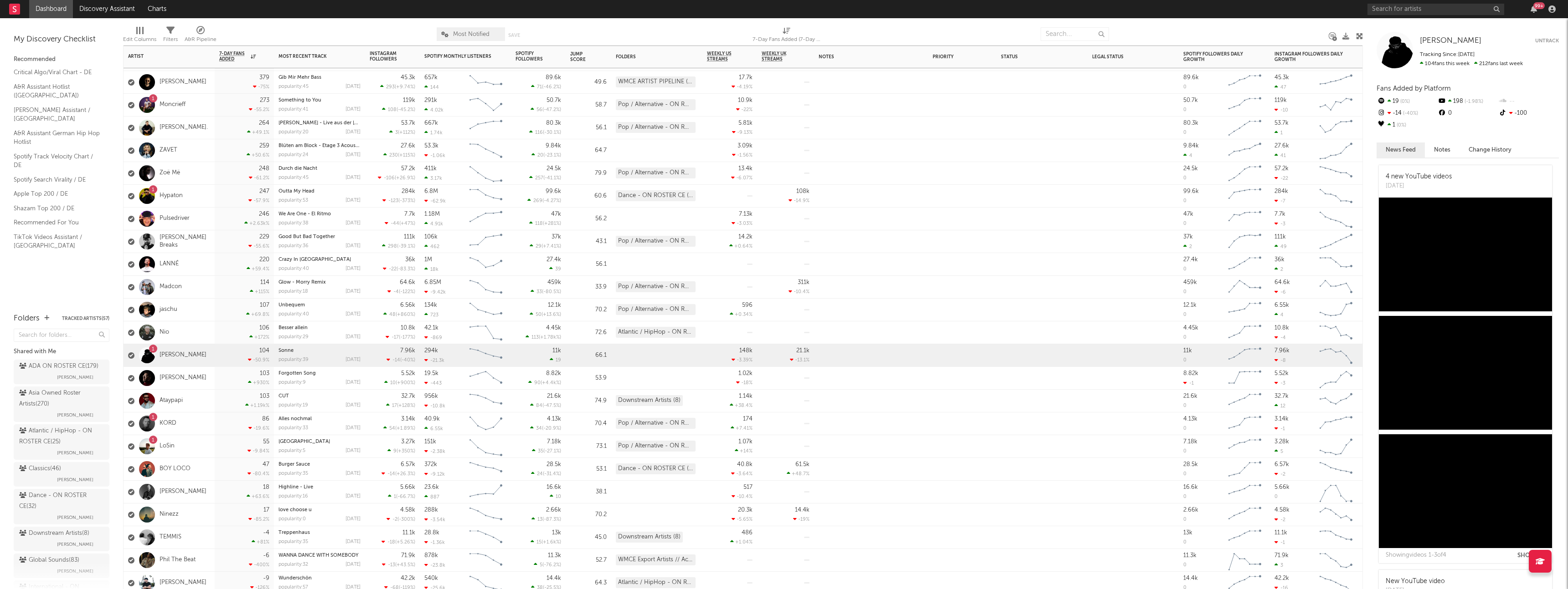
click at [217, 413] on div "86 -19.6 %" at bounding box center [245, 424] width 60 height 23
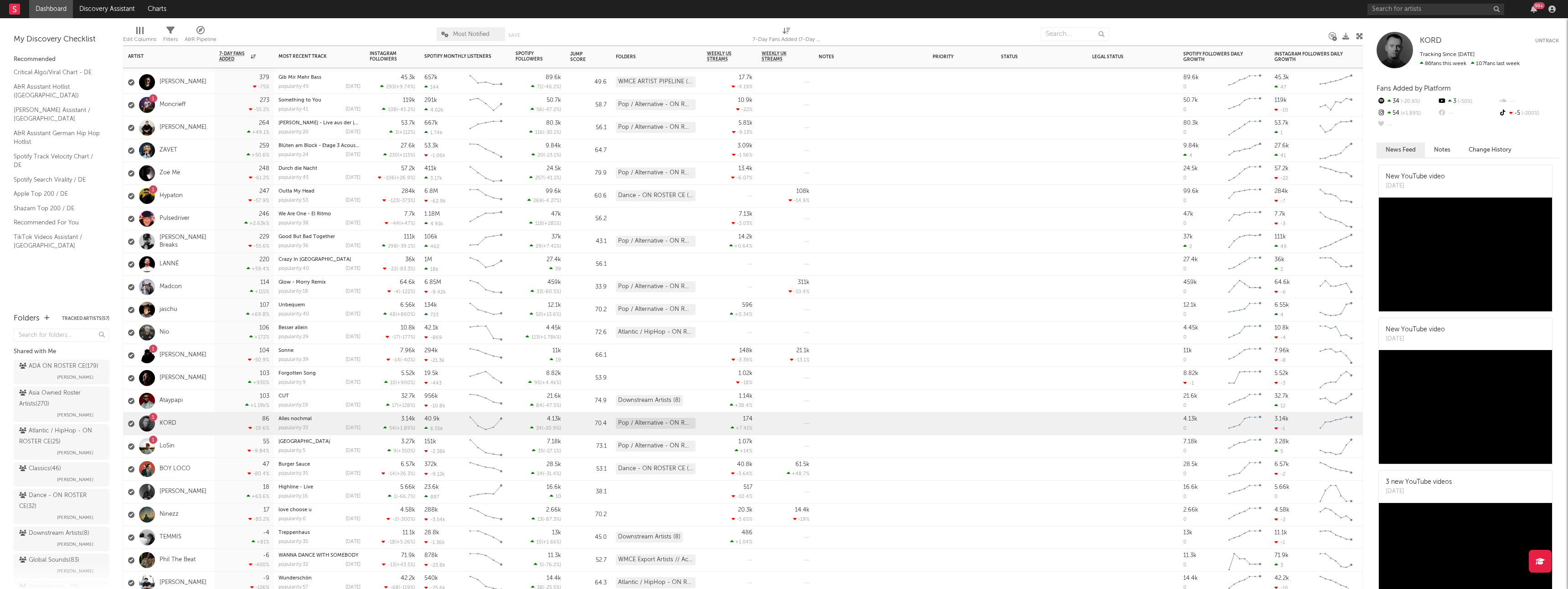
click at [217, 444] on div "55 -9.84 %" at bounding box center [245, 447] width 60 height 23
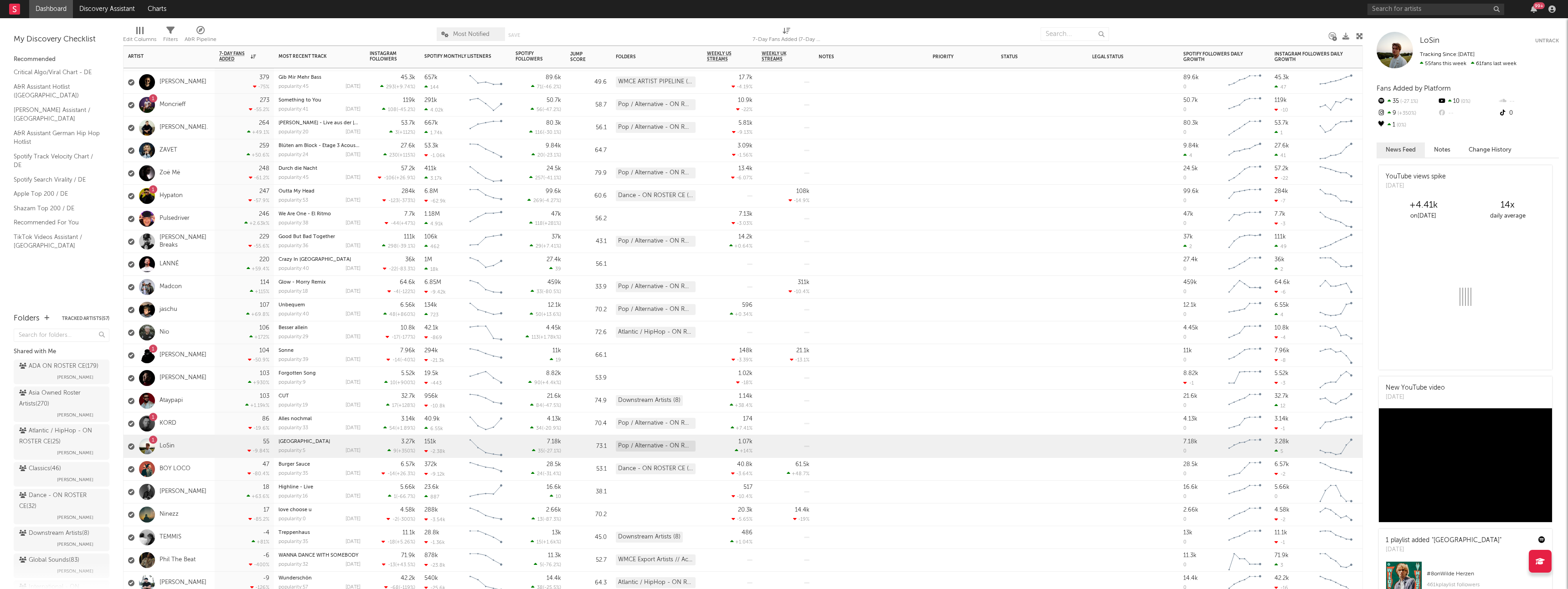
click at [223, 433] on div "86 -19.6 %" at bounding box center [244, 423] width 50 height 22
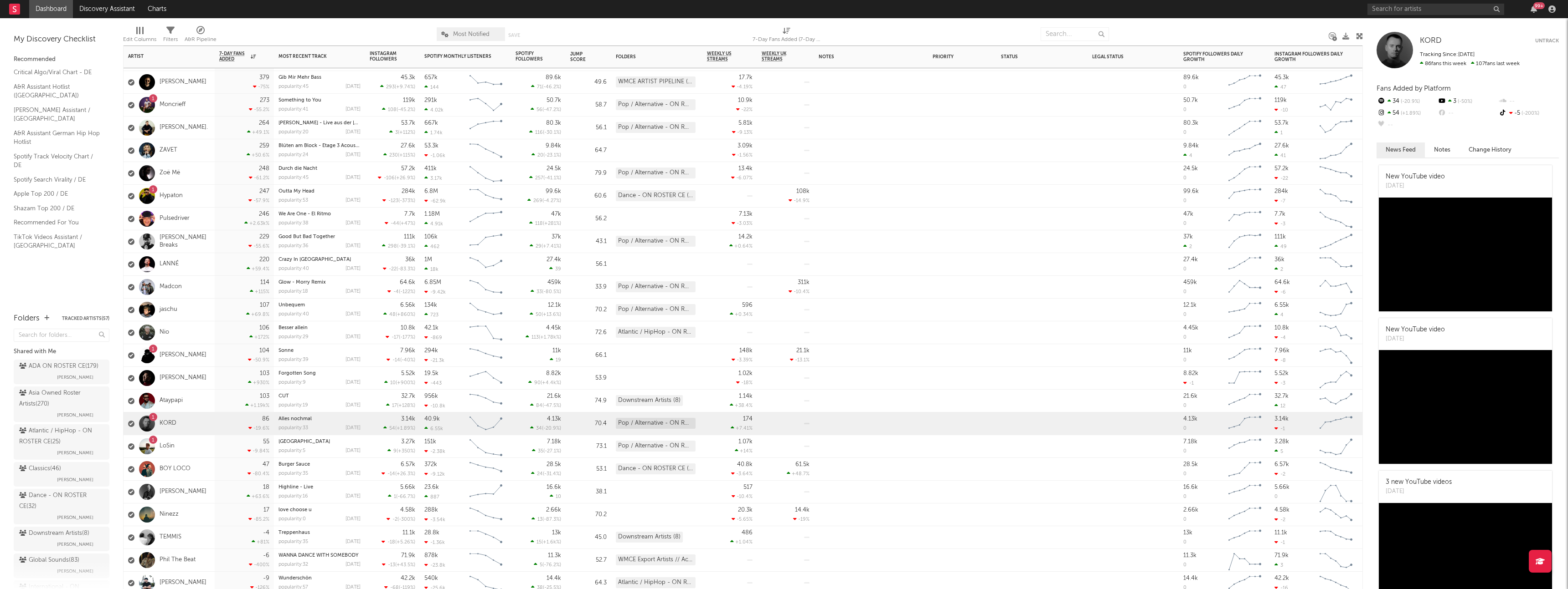
click at [214, 446] on div "1 LoSin" at bounding box center [169, 447] width 91 height 23
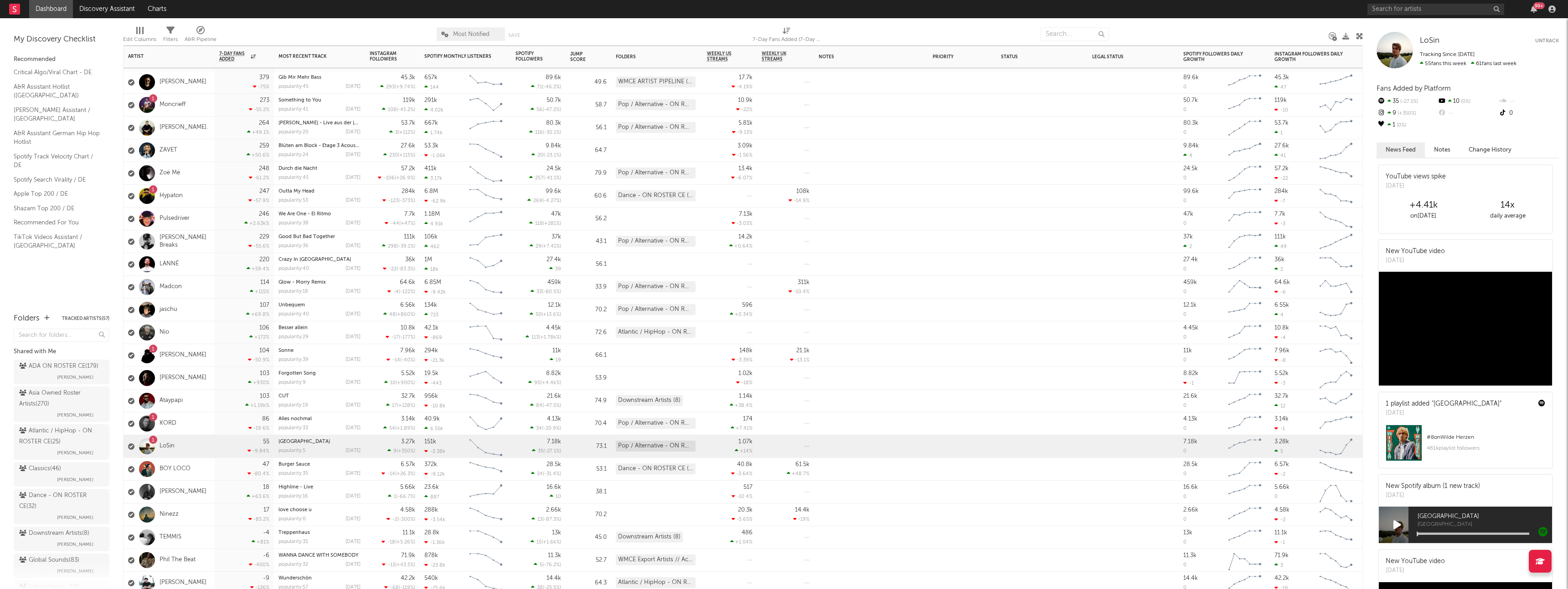
click at [196, 422] on div "1 KORD" at bounding box center [169, 424] width 91 height 23
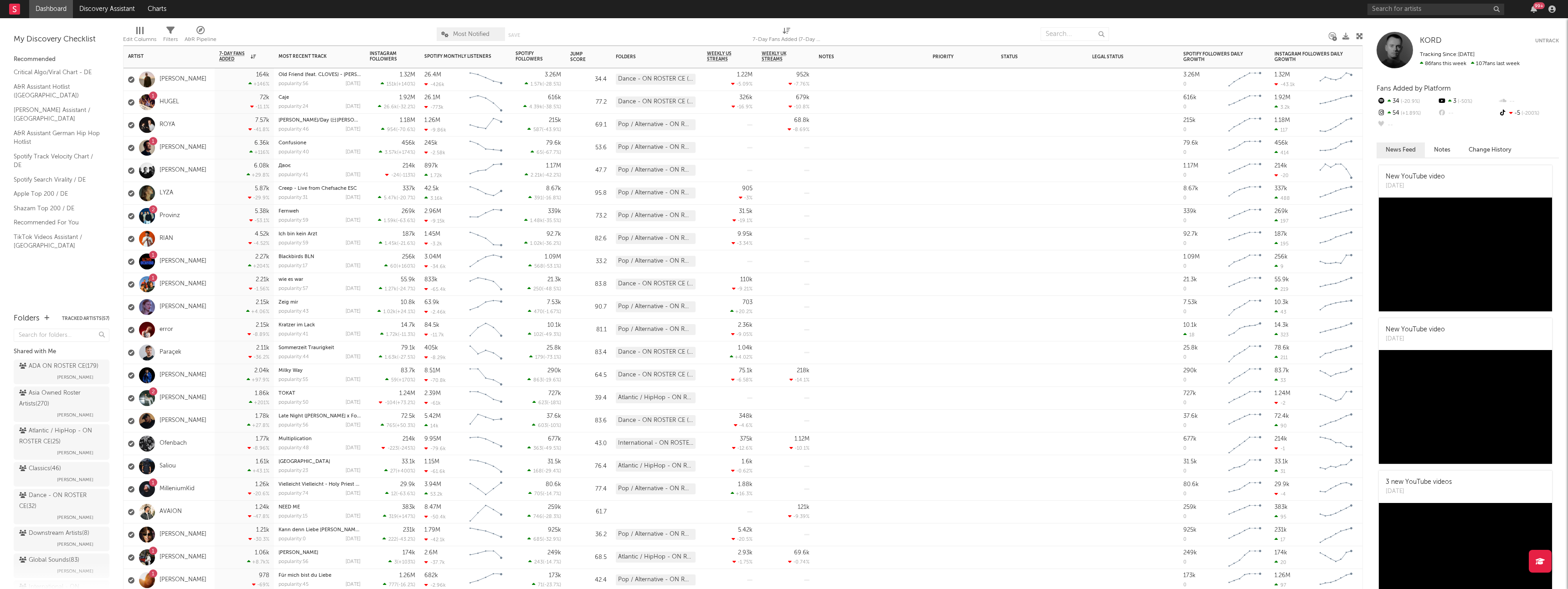
click at [225, 97] on div "72k -11.1 %" at bounding box center [244, 102] width 50 height 22
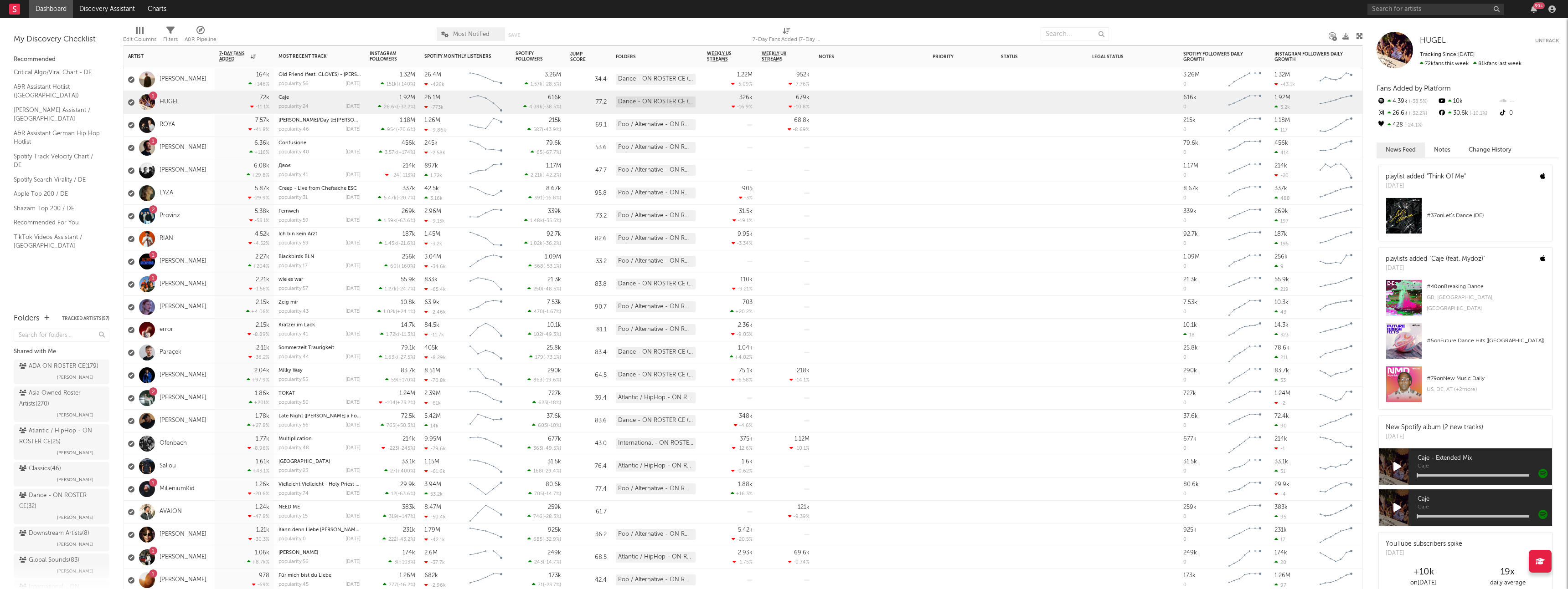
click at [228, 153] on div "6.36k +116 %" at bounding box center [244, 147] width 50 height 22
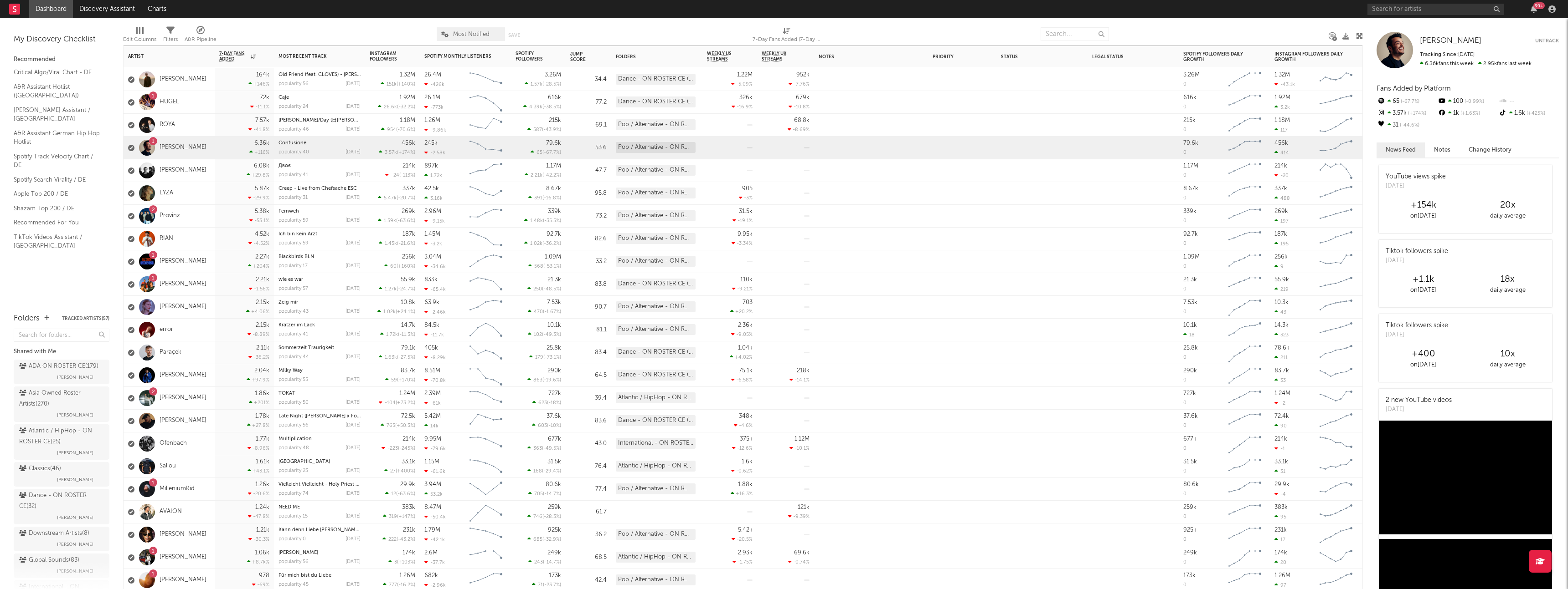
click at [191, 223] on div "2 Provinz" at bounding box center [169, 216] width 91 height 23
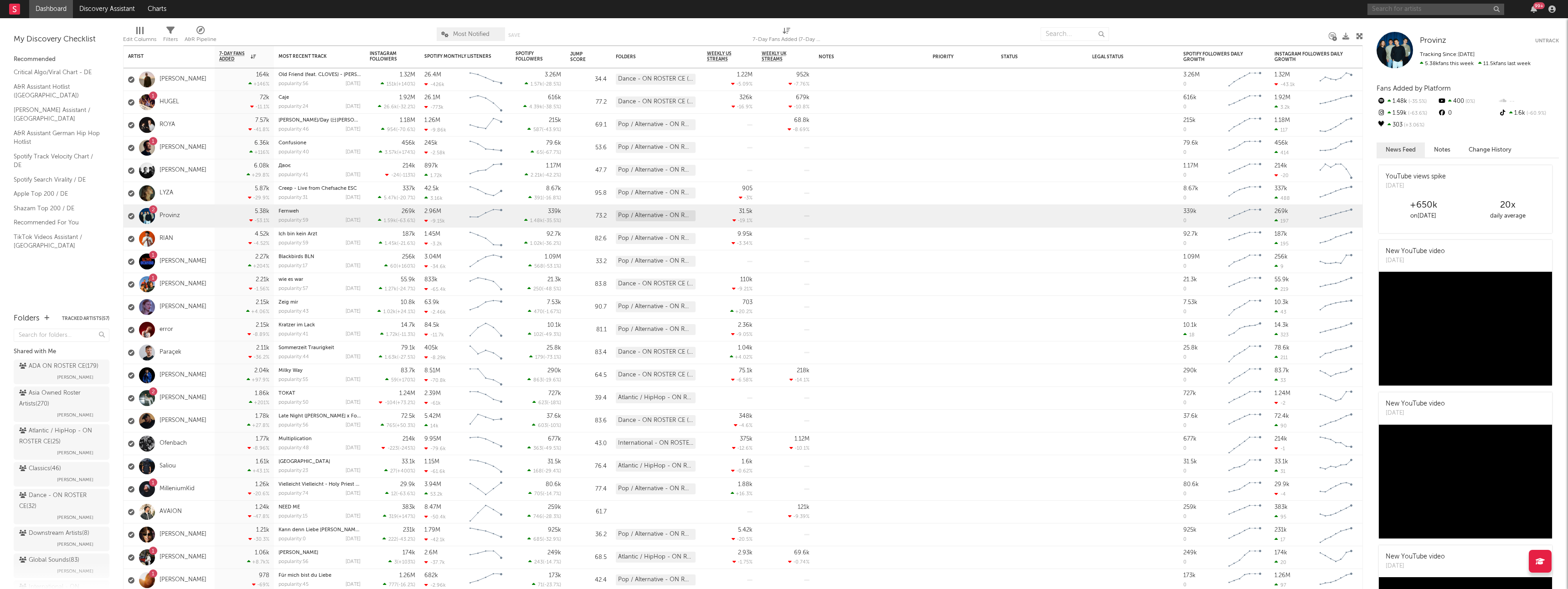
click at [1401, 13] on input "text" at bounding box center [1436, 9] width 137 height 11
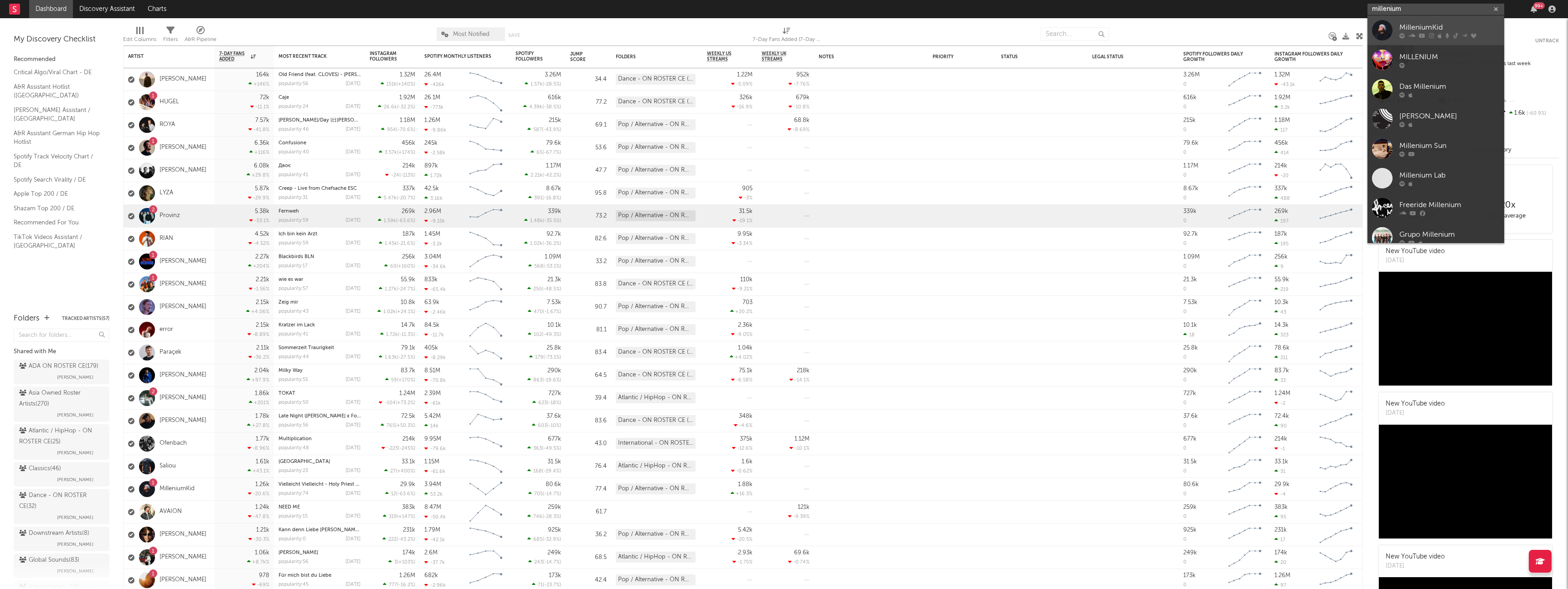
type input "millenium"
click at [1436, 27] on div "MilleniumKid" at bounding box center [1449, 27] width 100 height 11
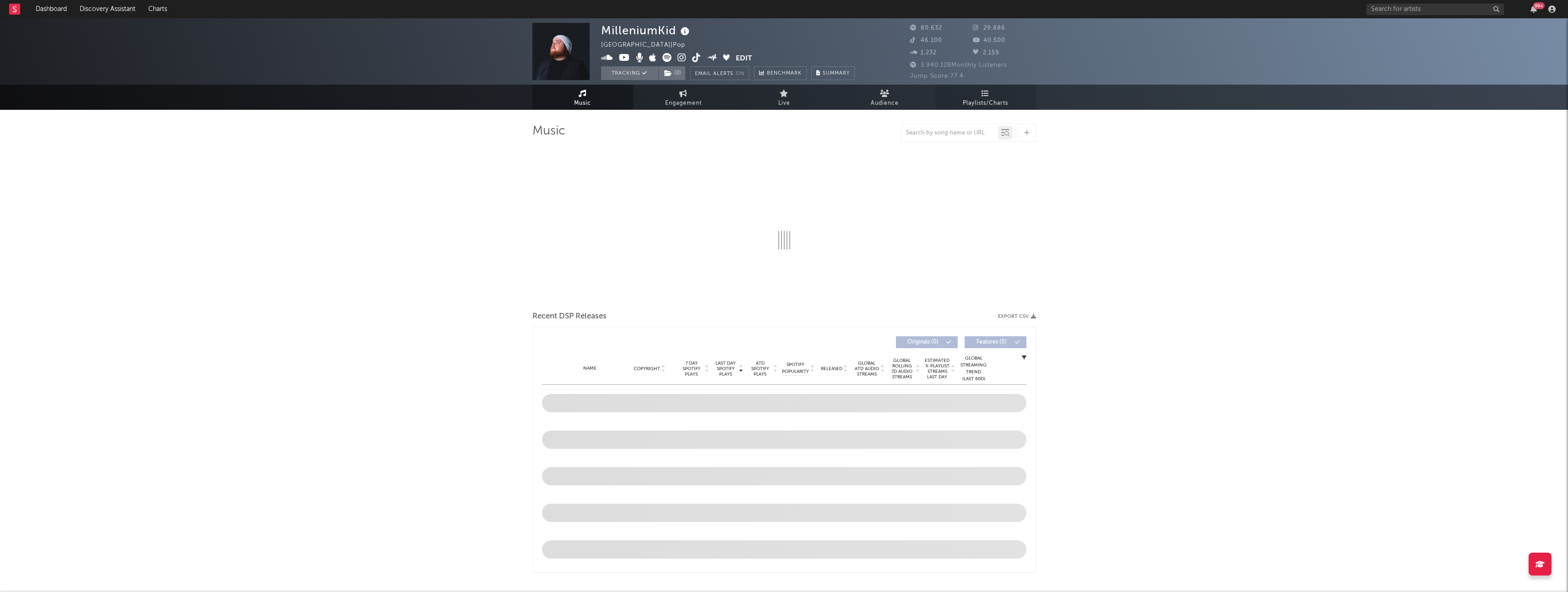
click at [994, 99] on span "Playlists/Charts" at bounding box center [985, 103] width 45 height 11
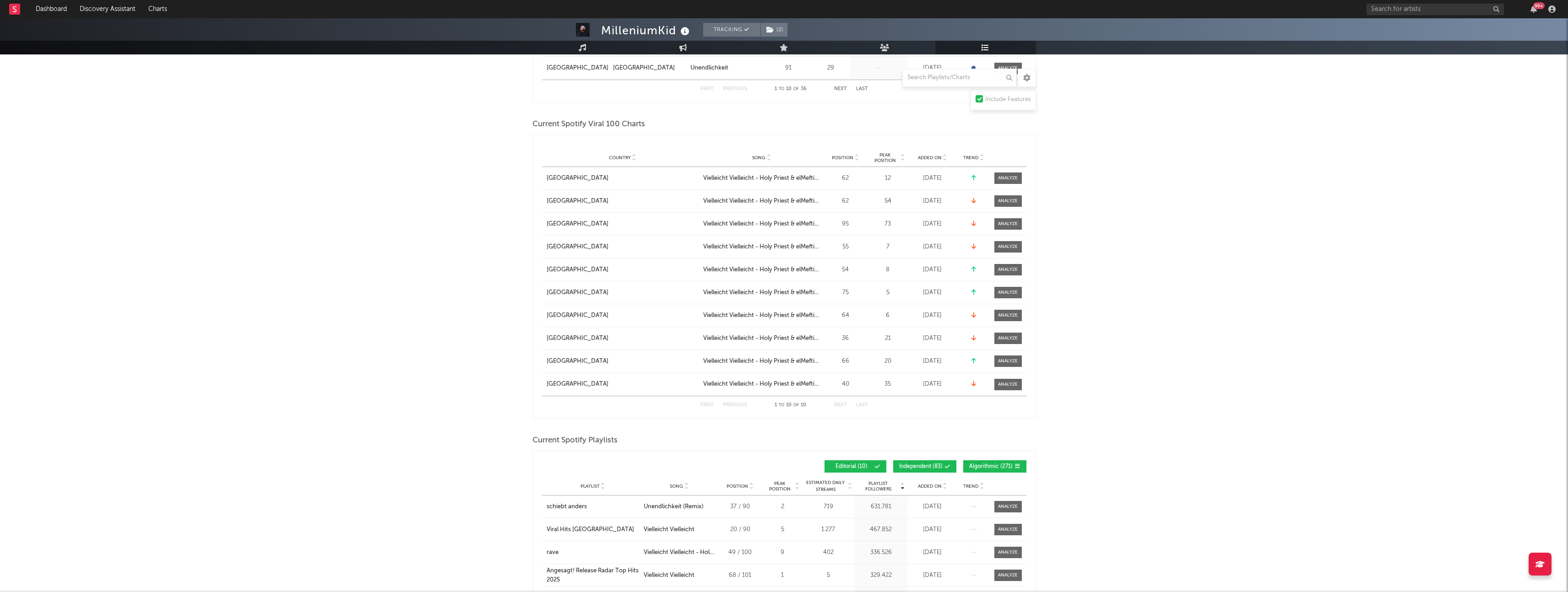
scroll to position [402, 0]
click at [846, 161] on span "Position" at bounding box center [842, 159] width 21 height 5
